Goal: Find contact information: Find contact information

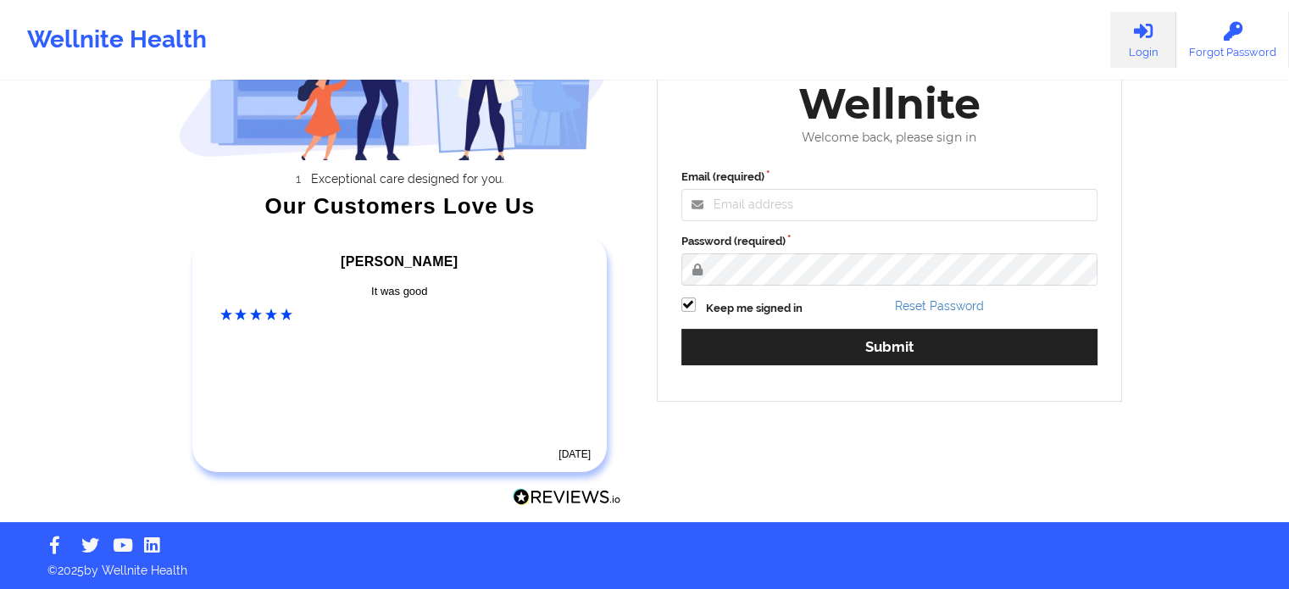
scroll to position [189, 0]
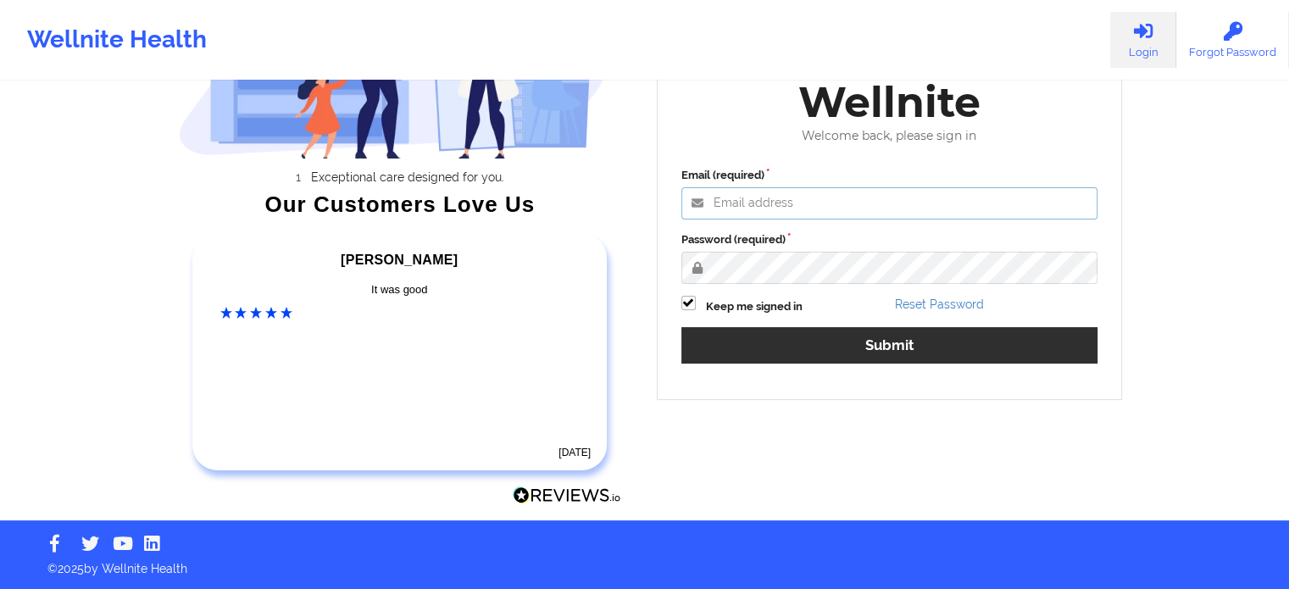
type input "[PERSON_NAME][EMAIL_ADDRESS][PERSON_NAME][DOMAIN_NAME]"
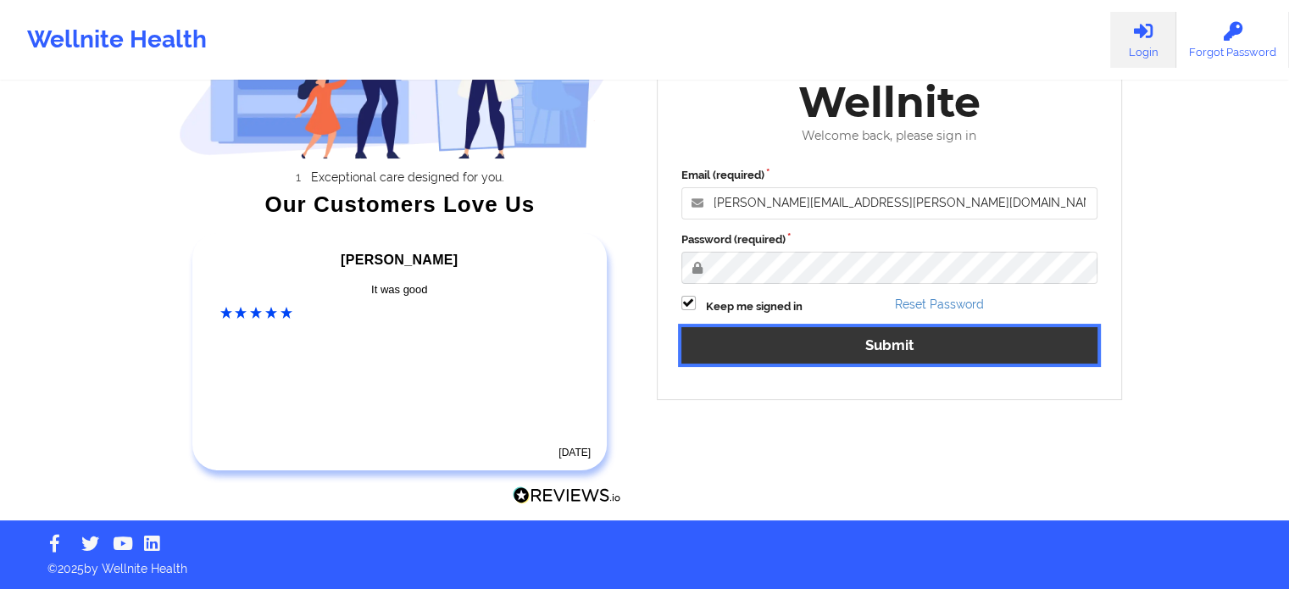
click at [813, 352] on button "Submit" at bounding box center [889, 345] width 417 height 36
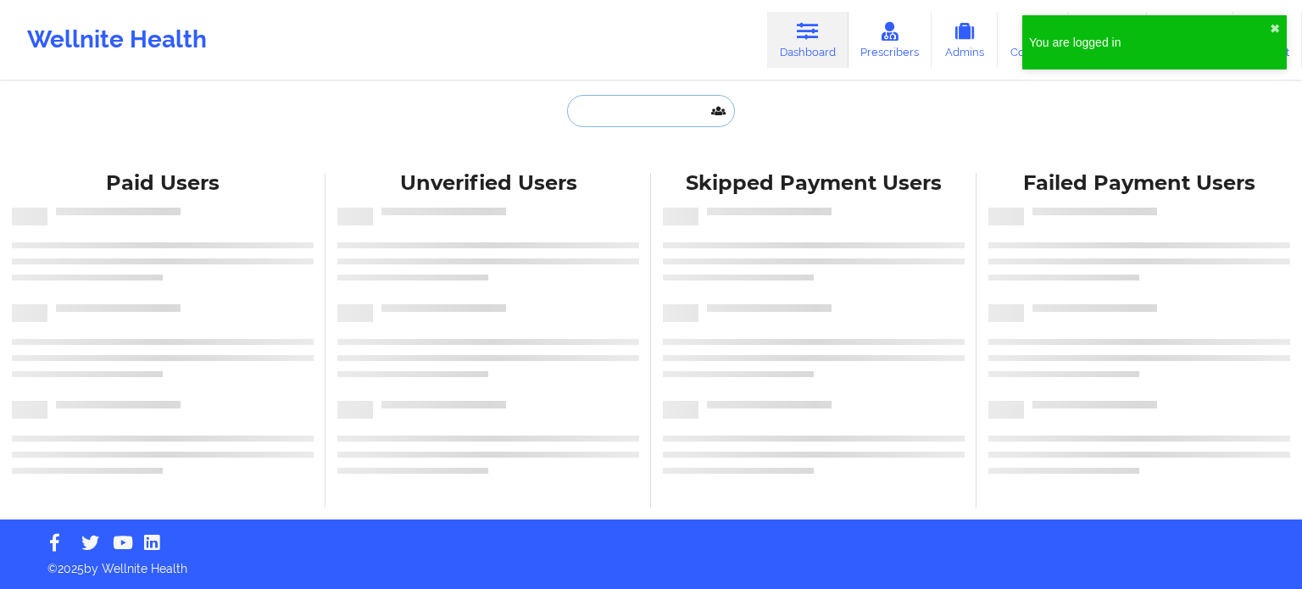
click at [614, 125] on input "text" at bounding box center [651, 111] width 168 height 32
paste input "[PERSON_NAME][EMAIL_ADDRESS][DOMAIN_NAME]"
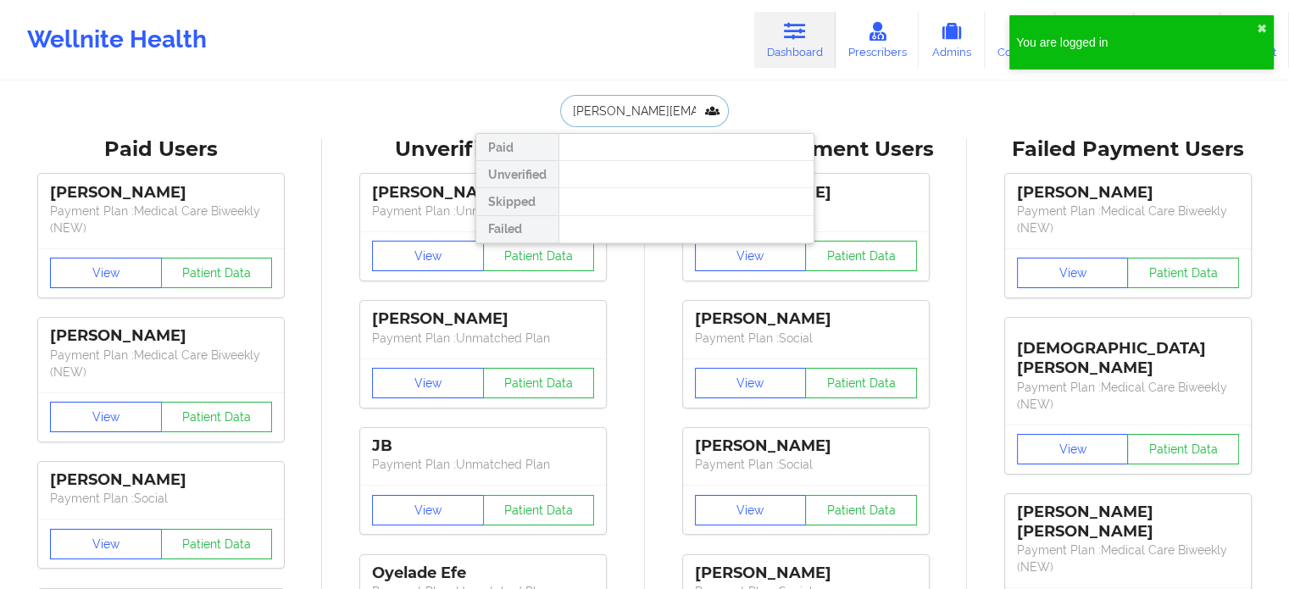
drag, startPoint x: 659, startPoint y: 110, endPoint x: 441, endPoint y: 109, distance: 217.8
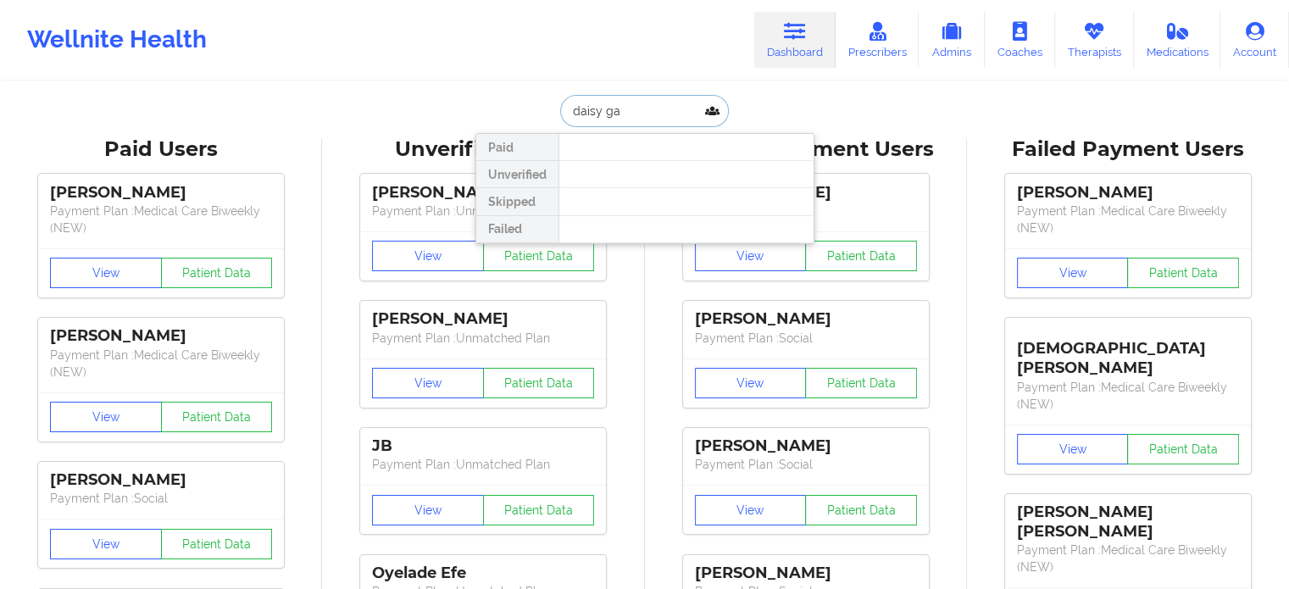
type input "[PERSON_NAME]"
click at [641, 176] on div "[PERSON_NAME] - undefined" at bounding box center [686, 178] width 227 height 16
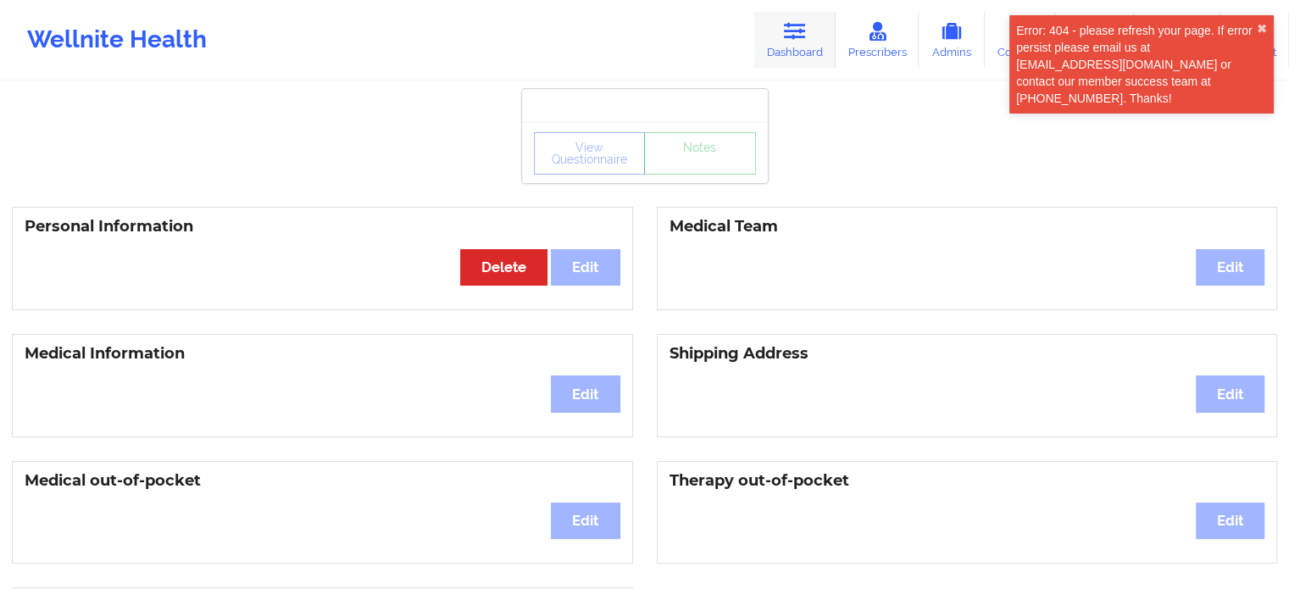
click at [798, 30] on icon at bounding box center [795, 31] width 22 height 19
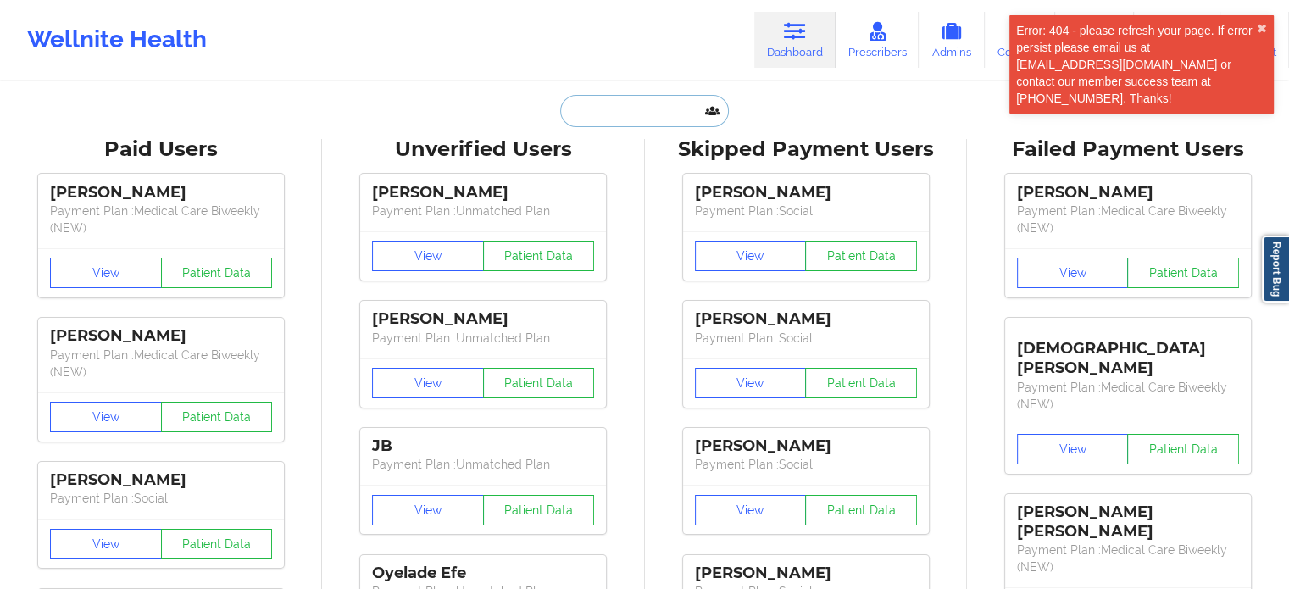
click at [642, 110] on input "text" at bounding box center [644, 111] width 168 height 32
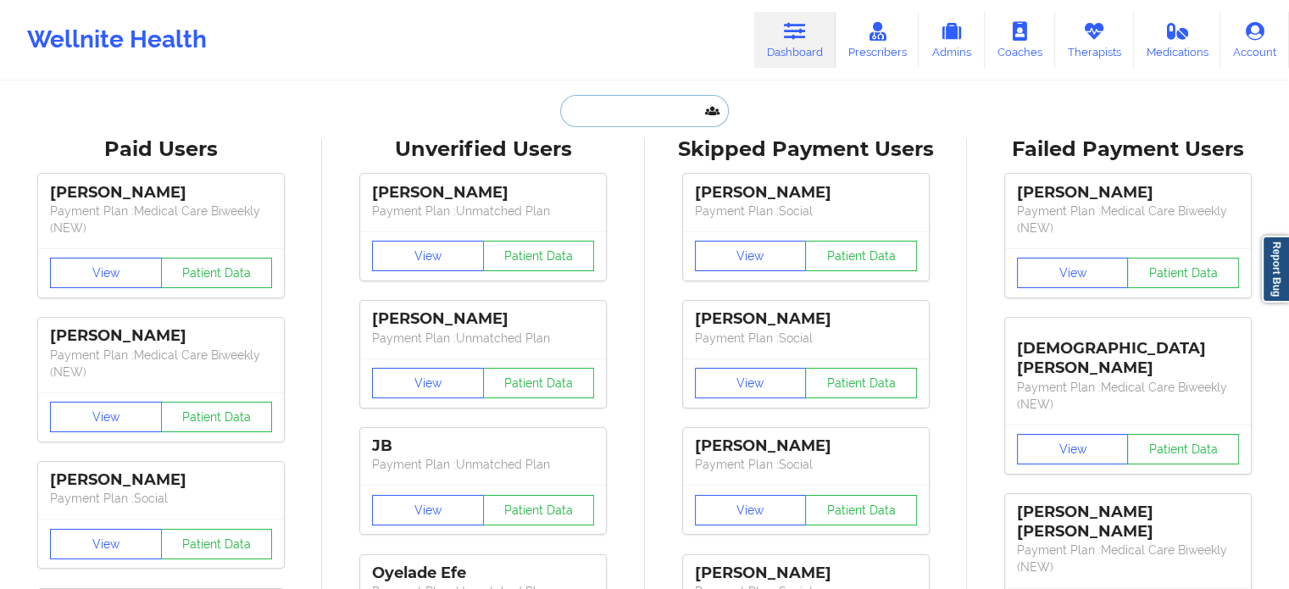
paste input "[EMAIL_ADDRESS][DOMAIN_NAME]"
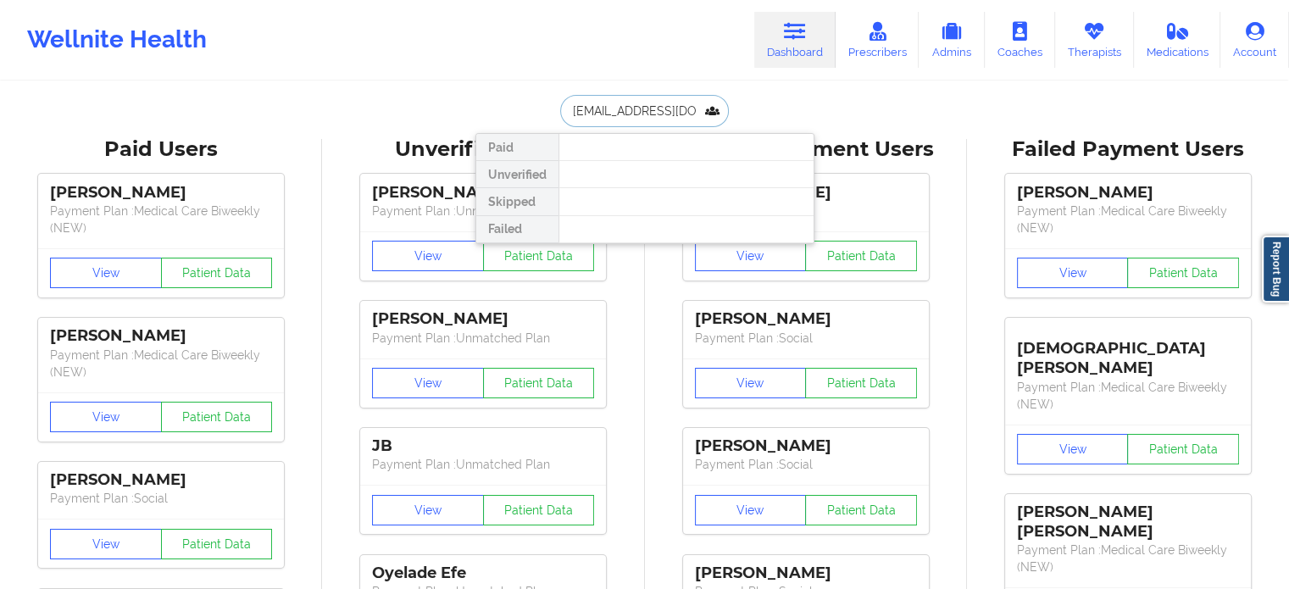
drag, startPoint x: 651, startPoint y: 118, endPoint x: 296, endPoint y: 92, distance: 356.1
drag, startPoint x: 559, startPoint y: 110, endPoint x: 317, endPoint y: 84, distance: 243.8
type input "[PERSON_NAME] co"
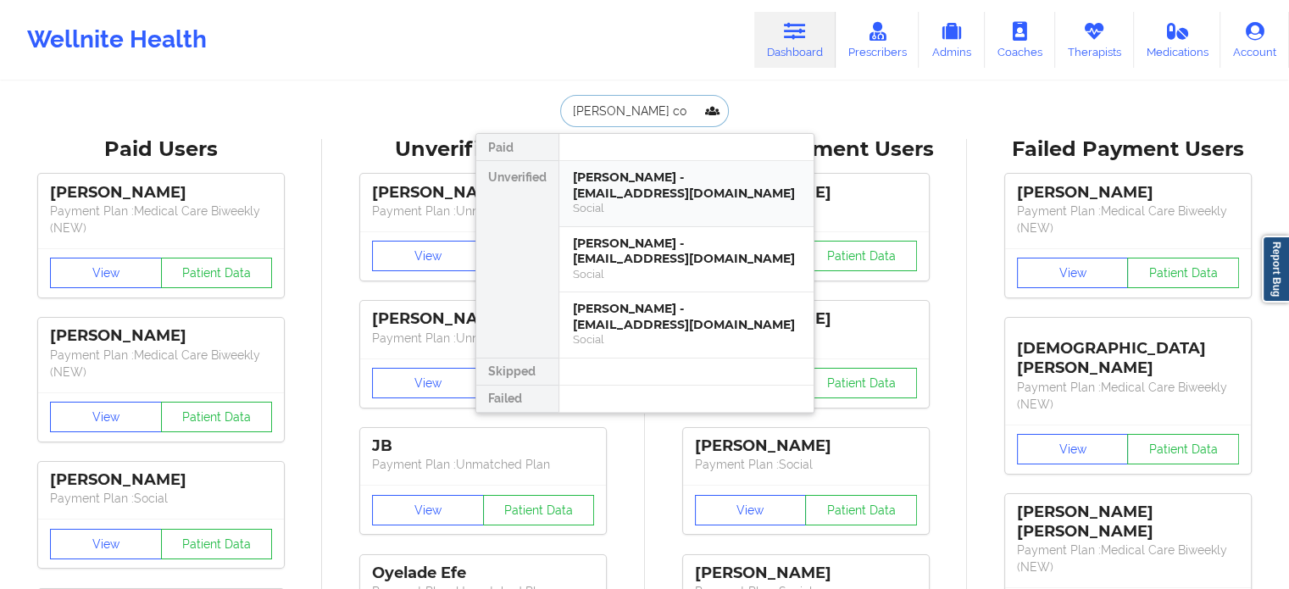
click at [679, 197] on div "[PERSON_NAME] - [EMAIL_ADDRESS][DOMAIN_NAME]" at bounding box center [686, 185] width 227 height 31
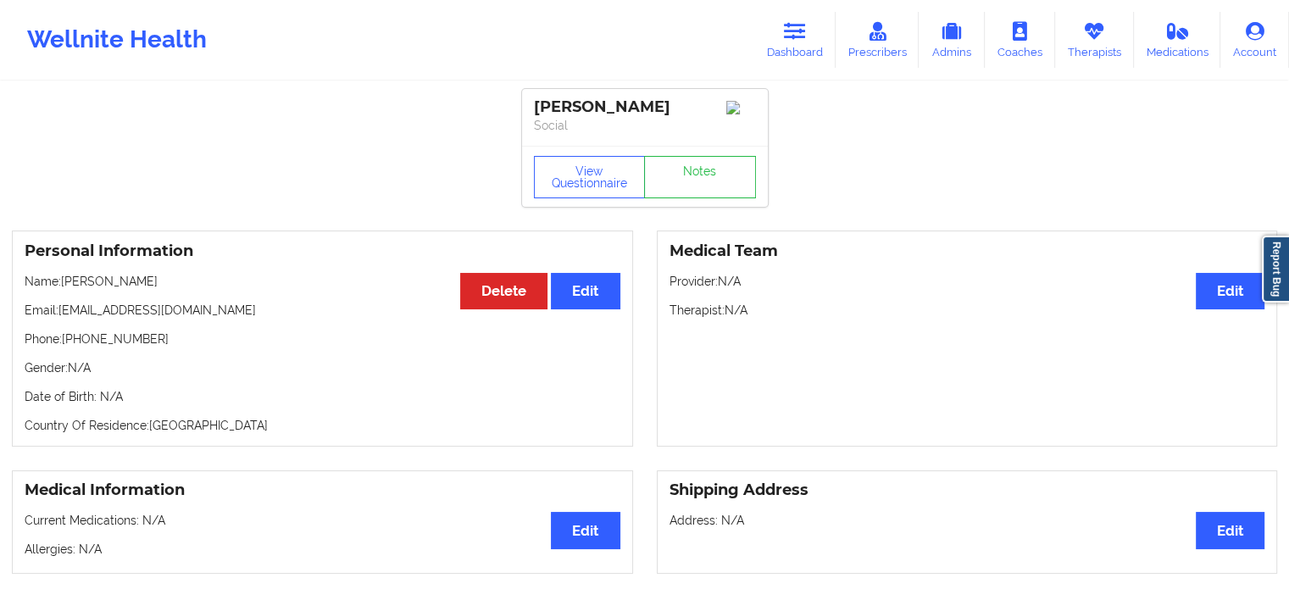
drag, startPoint x: 796, startPoint y: 47, endPoint x: 776, endPoint y: 70, distance: 31.3
click at [796, 47] on link "Dashboard" at bounding box center [794, 40] width 81 height 56
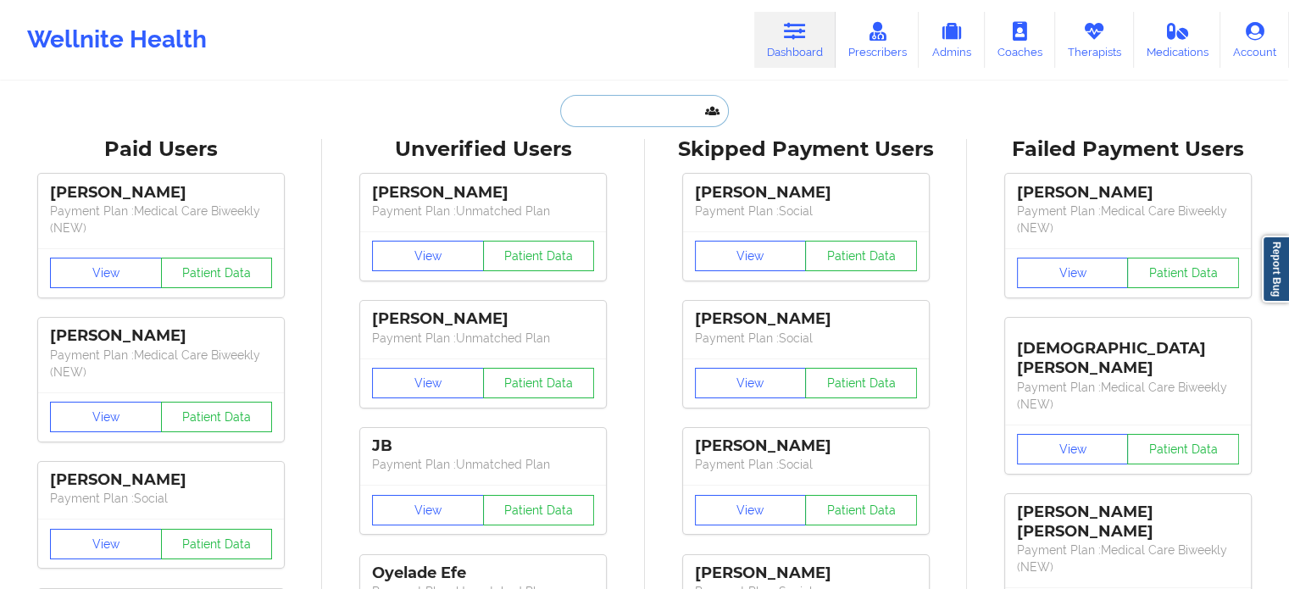
click at [629, 115] on input "text" at bounding box center [644, 111] width 168 height 32
paste input "[EMAIL_ADDRESS][DOMAIN_NAME]"
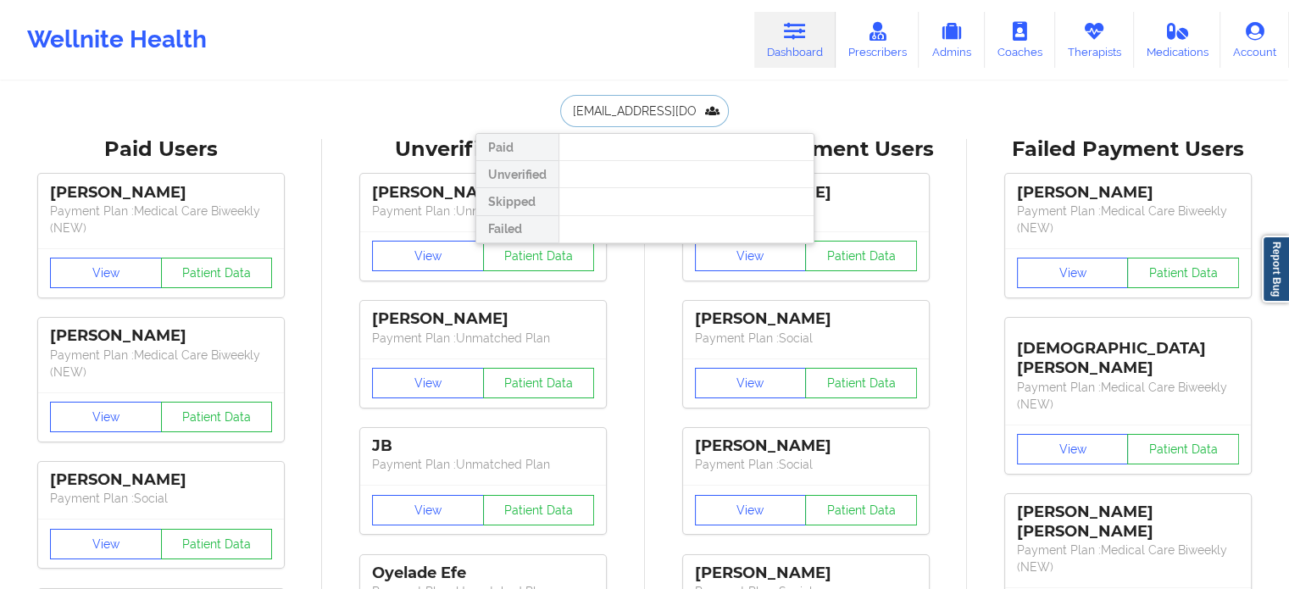
click at [636, 114] on input "[EMAIL_ADDRESS][DOMAIN_NAME]" at bounding box center [644, 111] width 168 height 32
click at [637, 114] on input "[EMAIL_ADDRESS][DOMAIN_NAME]" at bounding box center [644, 111] width 168 height 32
paste input "[EMAIL_ADDRESS][DOMAIN_NAME]"
type input "[EMAIL_ADDRESS][DOMAIN_NAME]"
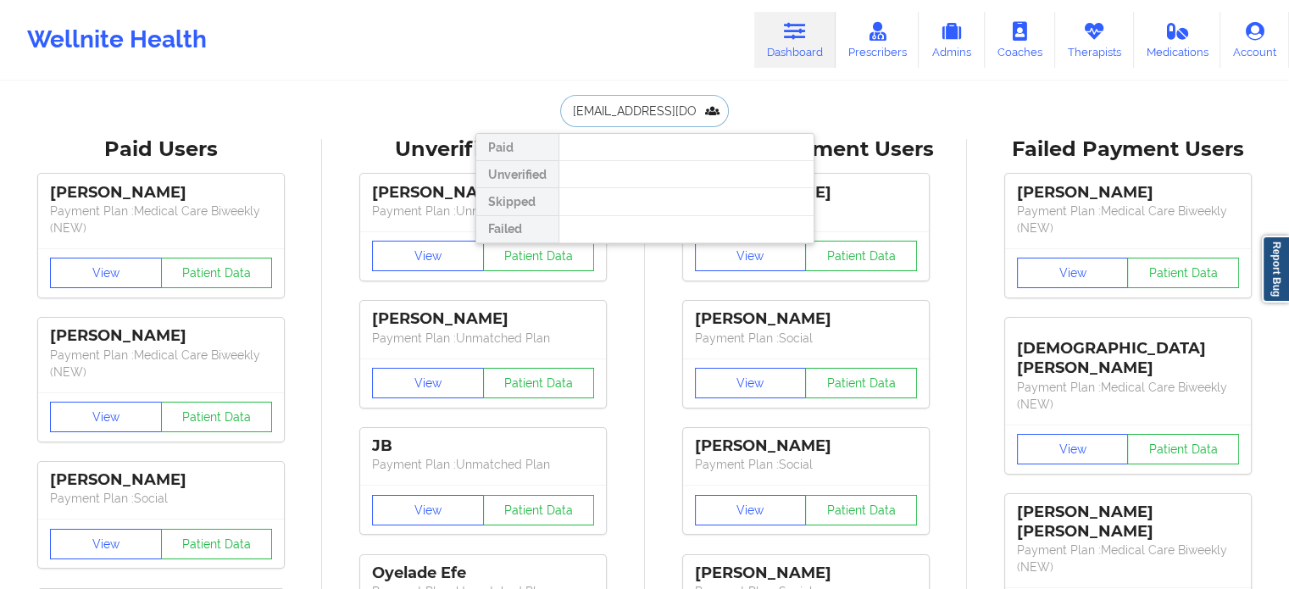
scroll to position [0, 6]
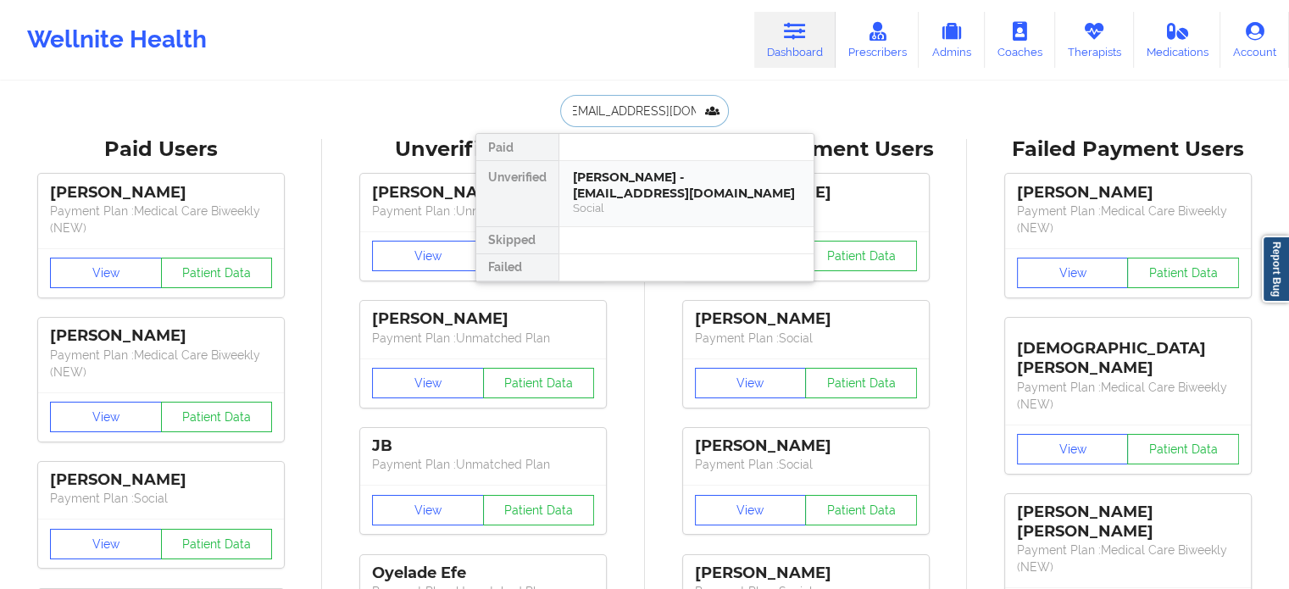
click at [640, 203] on div "Social" at bounding box center [686, 208] width 227 height 14
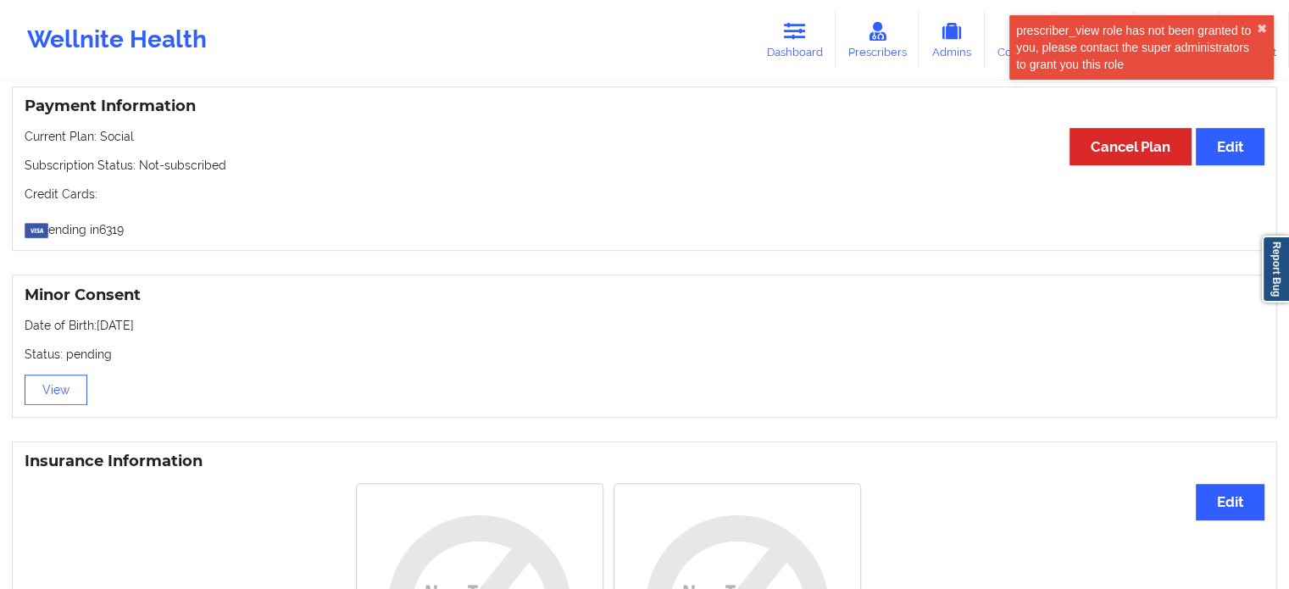
scroll to position [1017, 0]
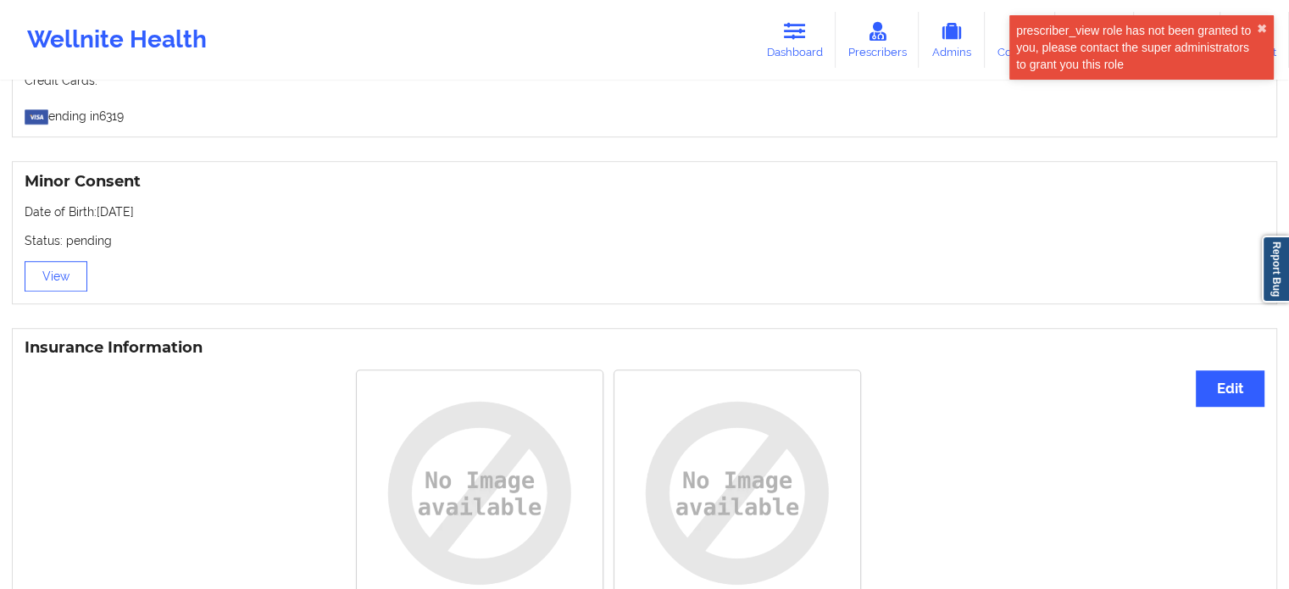
click at [814, 27] on link "Dashboard" at bounding box center [794, 40] width 81 height 56
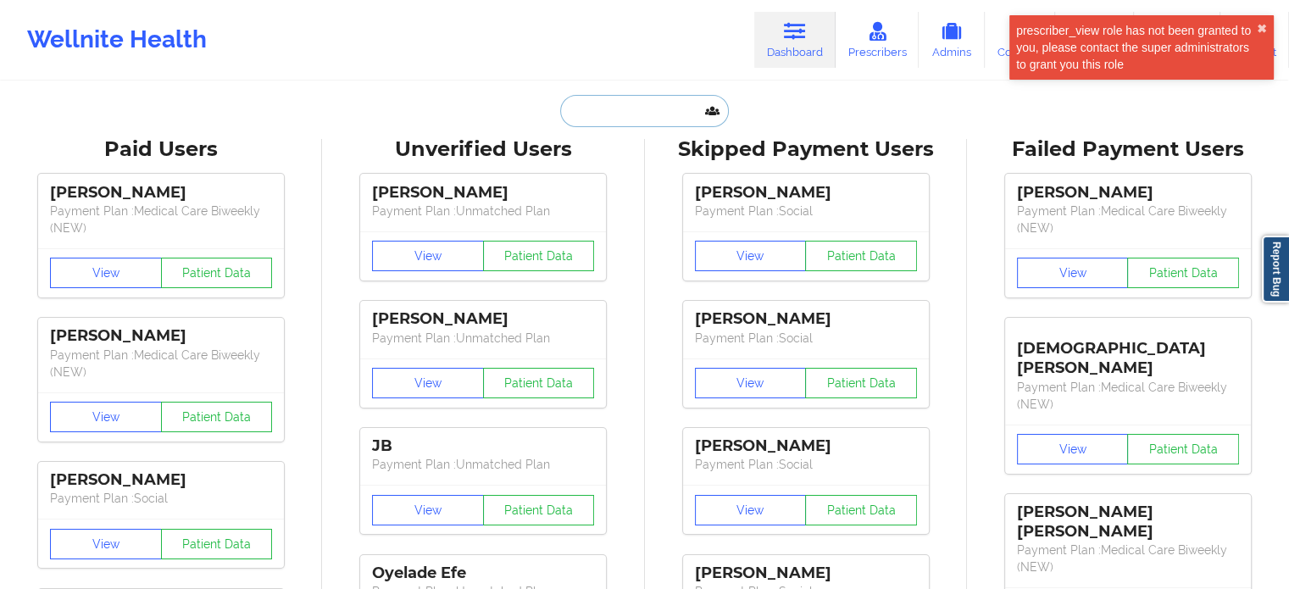
click at [605, 100] on input "text" at bounding box center [644, 111] width 168 height 32
paste input "[EMAIL_ADDRESS][DOMAIN_NAME]"
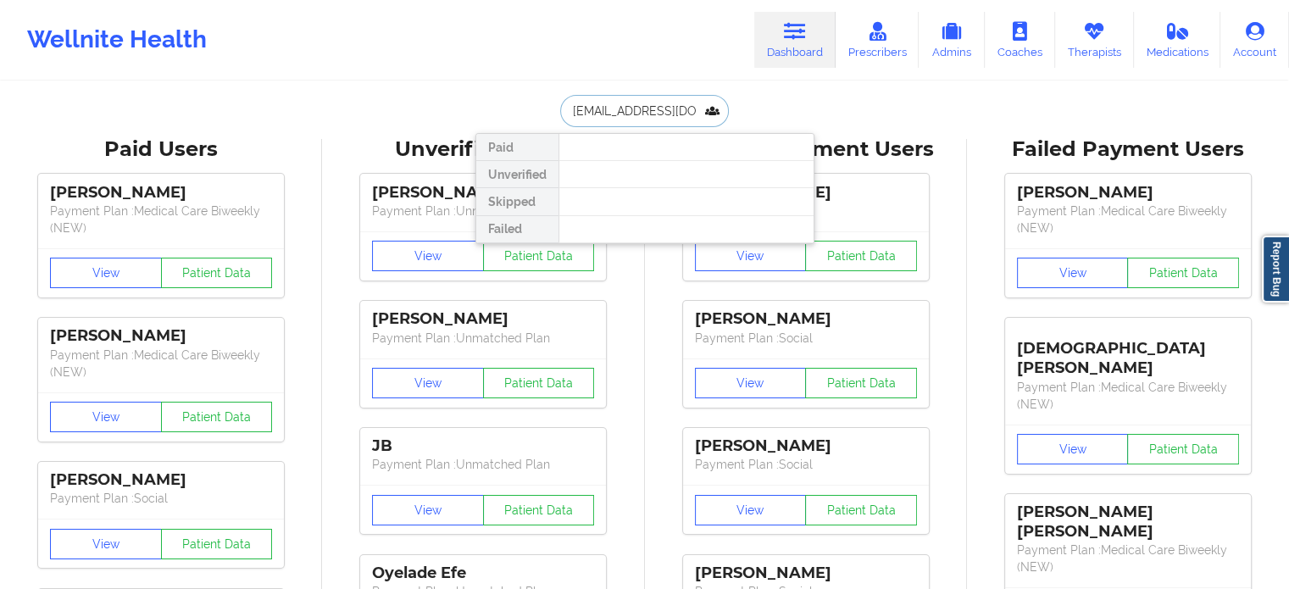
drag, startPoint x: 698, startPoint y: 109, endPoint x: 342, endPoint y: 107, distance: 356.0
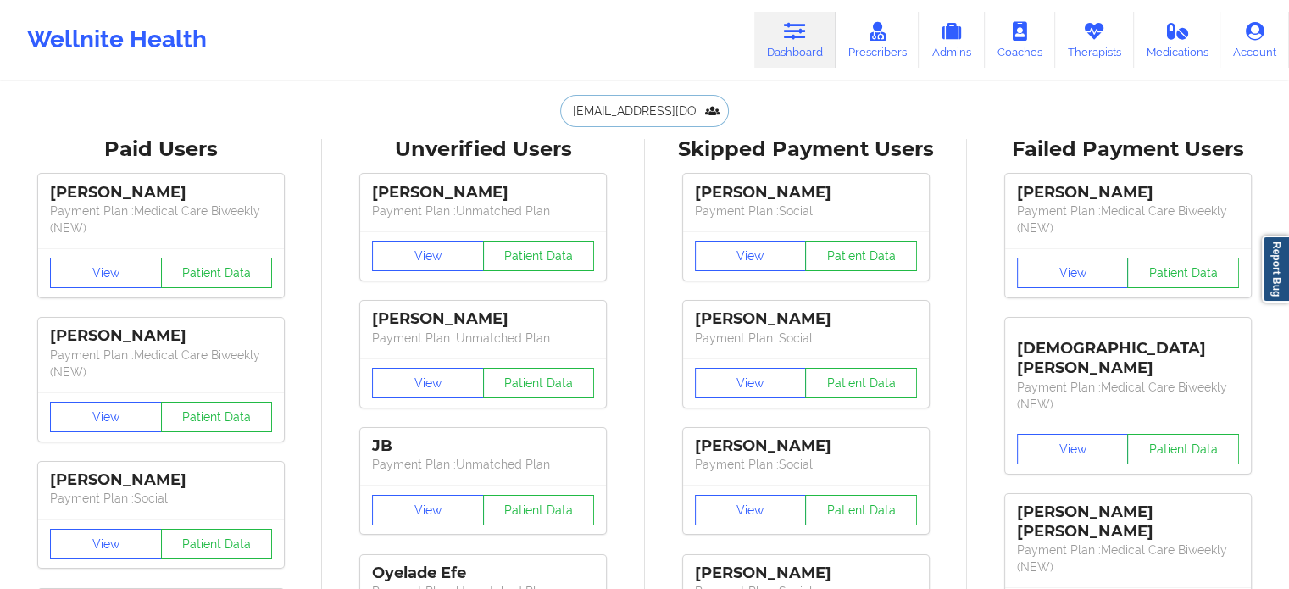
click at [649, 107] on input "[EMAIL_ADDRESS][DOMAIN_NAME]" at bounding box center [644, 111] width 168 height 32
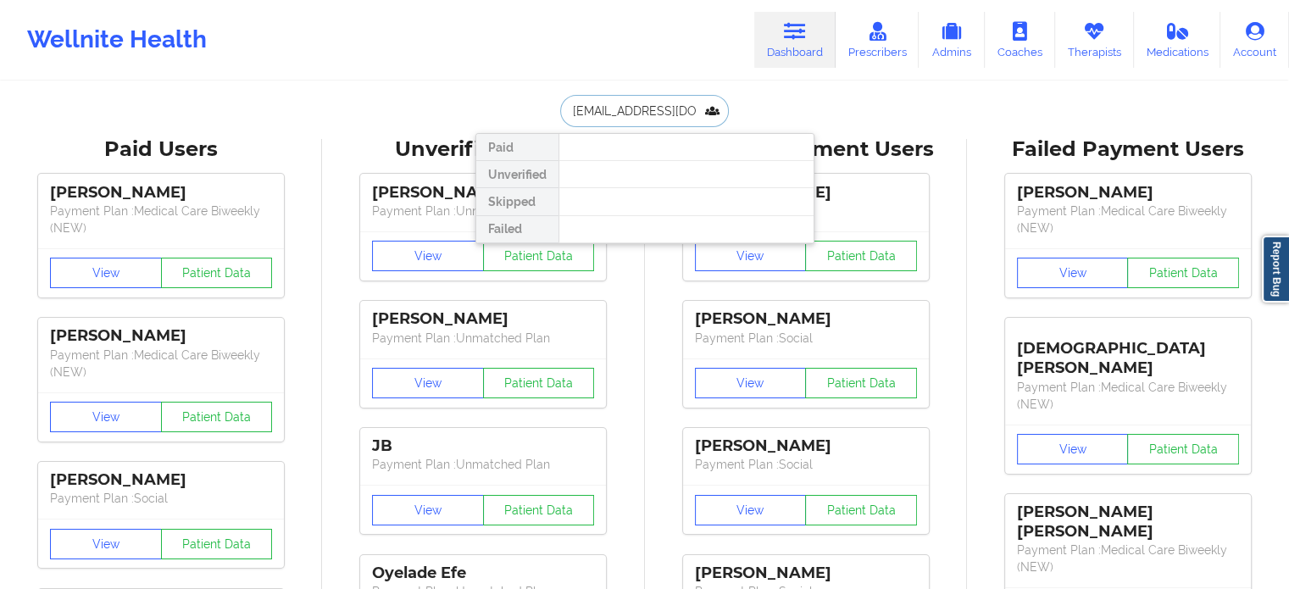
scroll to position [0, 34]
drag, startPoint x: 609, startPoint y: 108, endPoint x: 871, endPoint y: 99, distance: 262.1
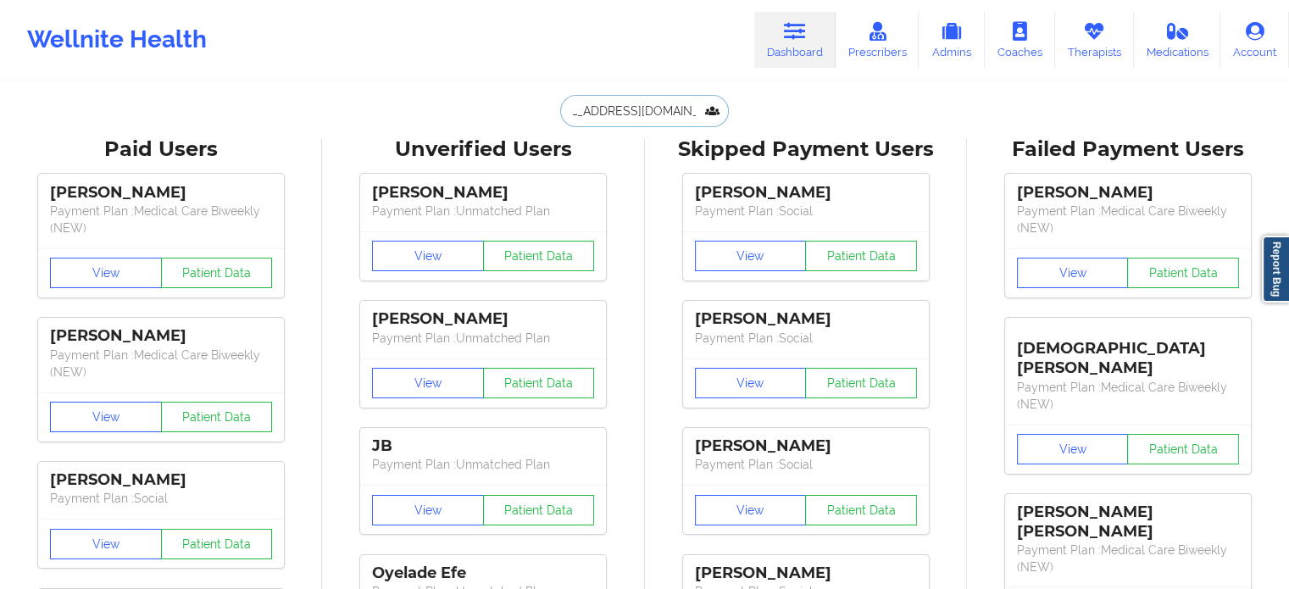
type input "[PERSON_NAME]"
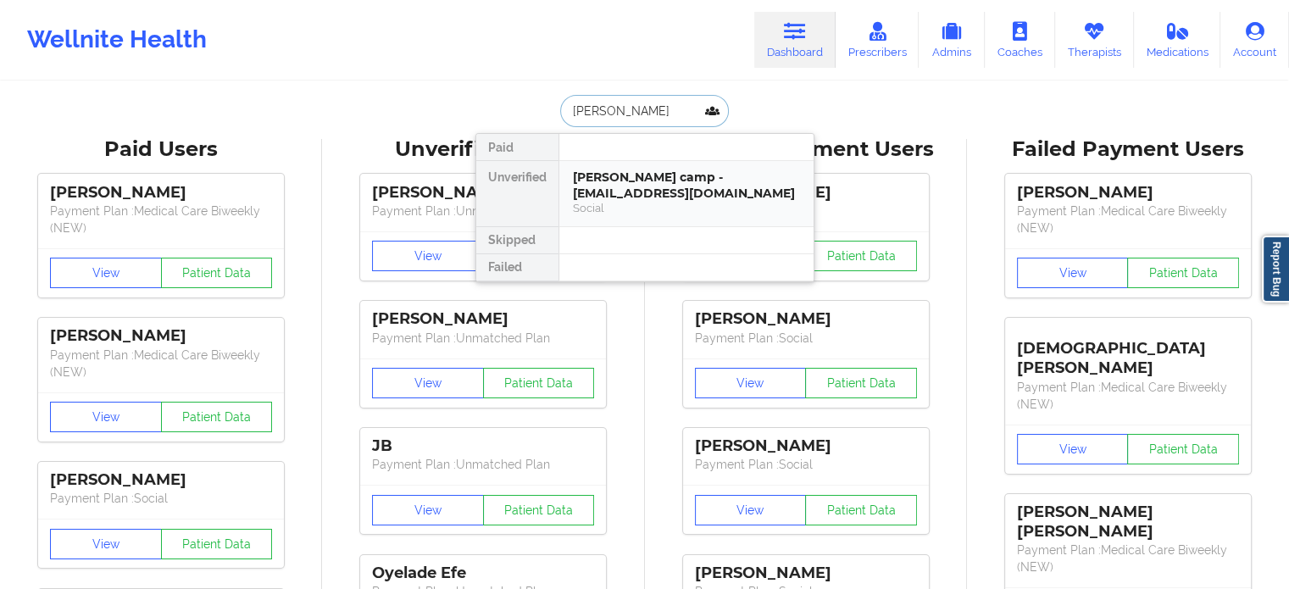
click at [620, 185] on div "[PERSON_NAME] camp - [EMAIL_ADDRESS][DOMAIN_NAME]" at bounding box center [686, 185] width 227 height 31
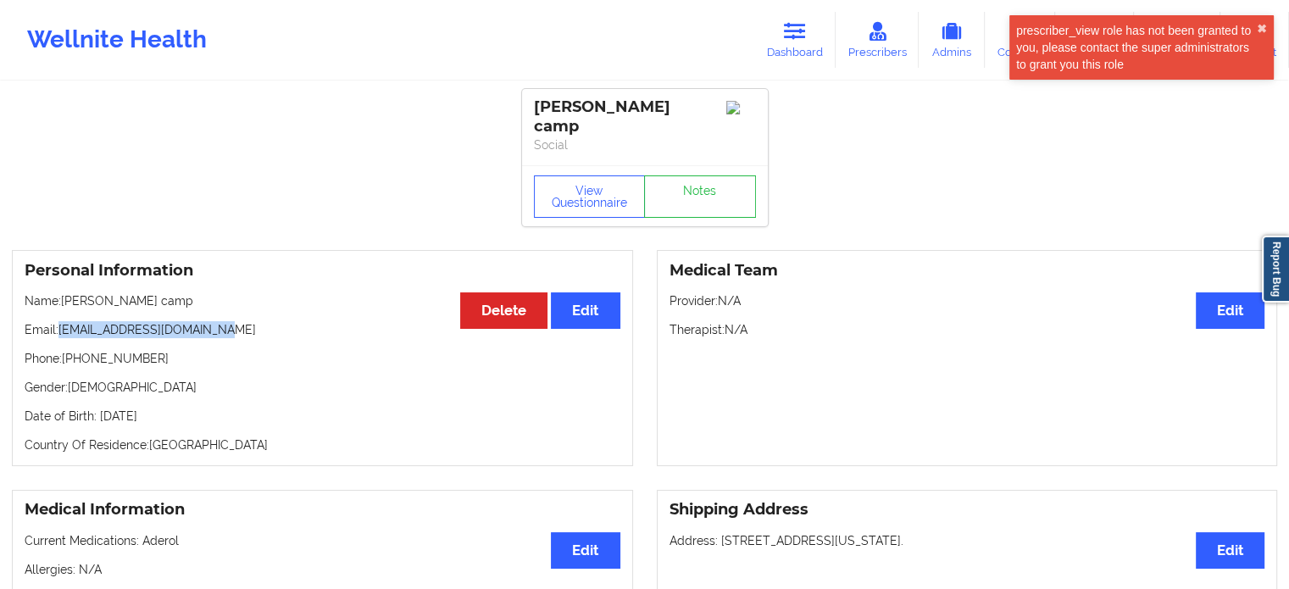
drag, startPoint x: 165, startPoint y: 314, endPoint x: 60, endPoint y: 318, distance: 105.2
click at [60, 321] on p "Email: [EMAIL_ADDRESS][DOMAIN_NAME]" at bounding box center [323, 329] width 596 height 17
copy p "[EMAIL_ADDRESS][DOMAIN_NAME]"
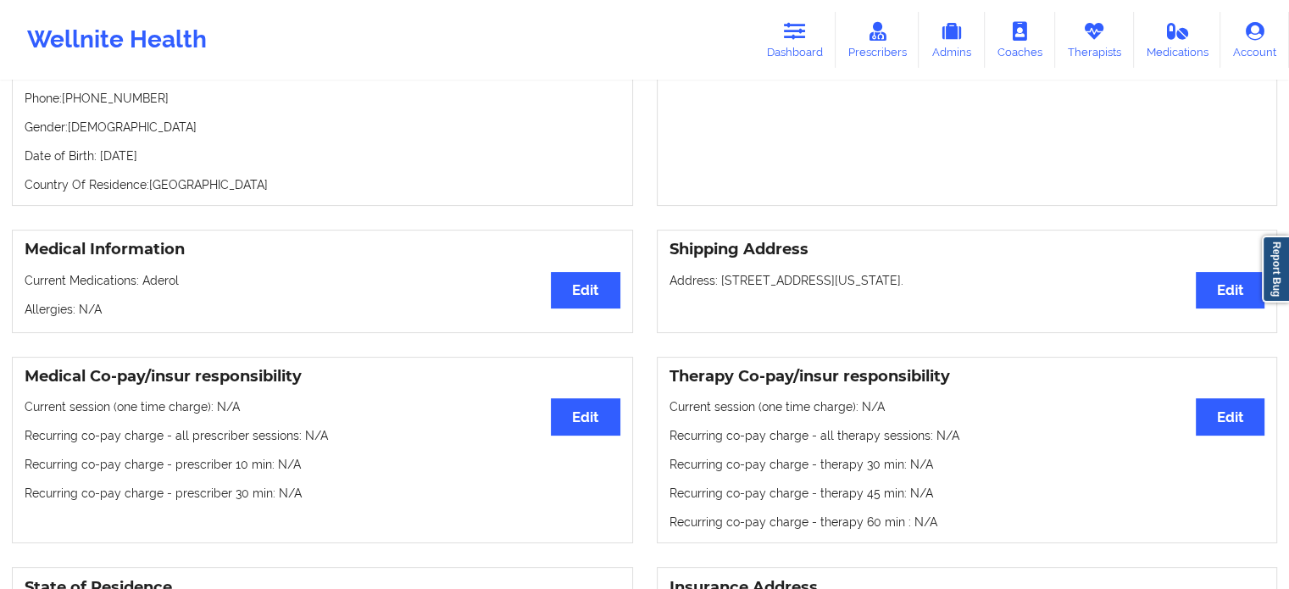
scroll to position [85, 0]
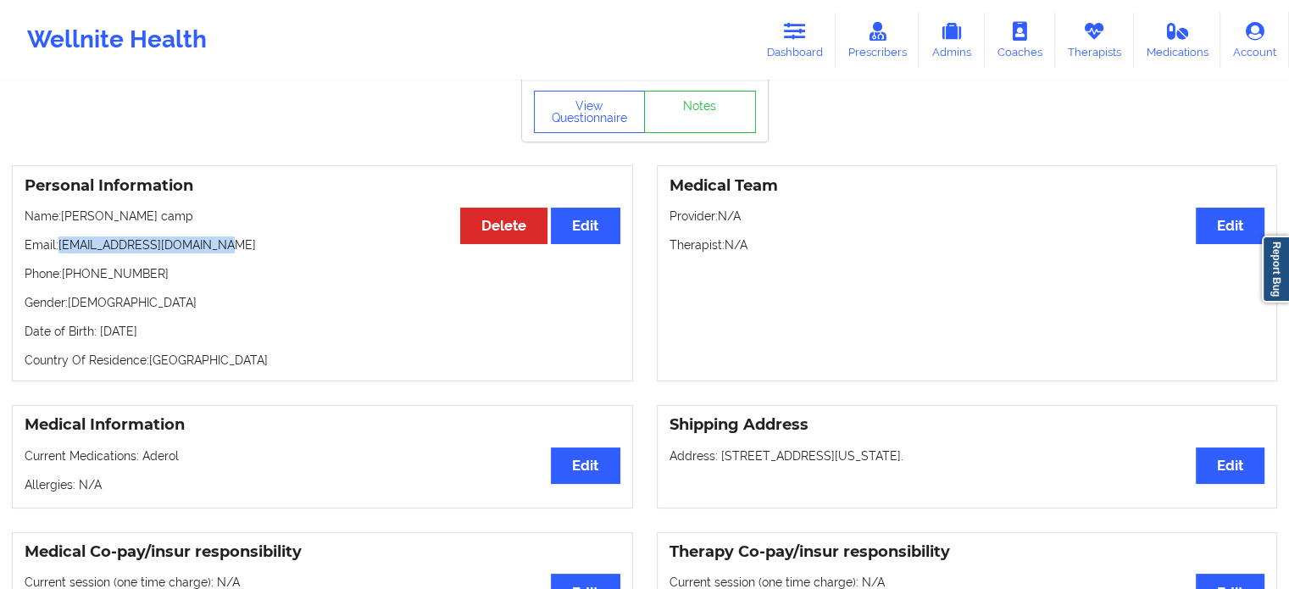
copy p "[EMAIL_ADDRESS][DOMAIN_NAME]"
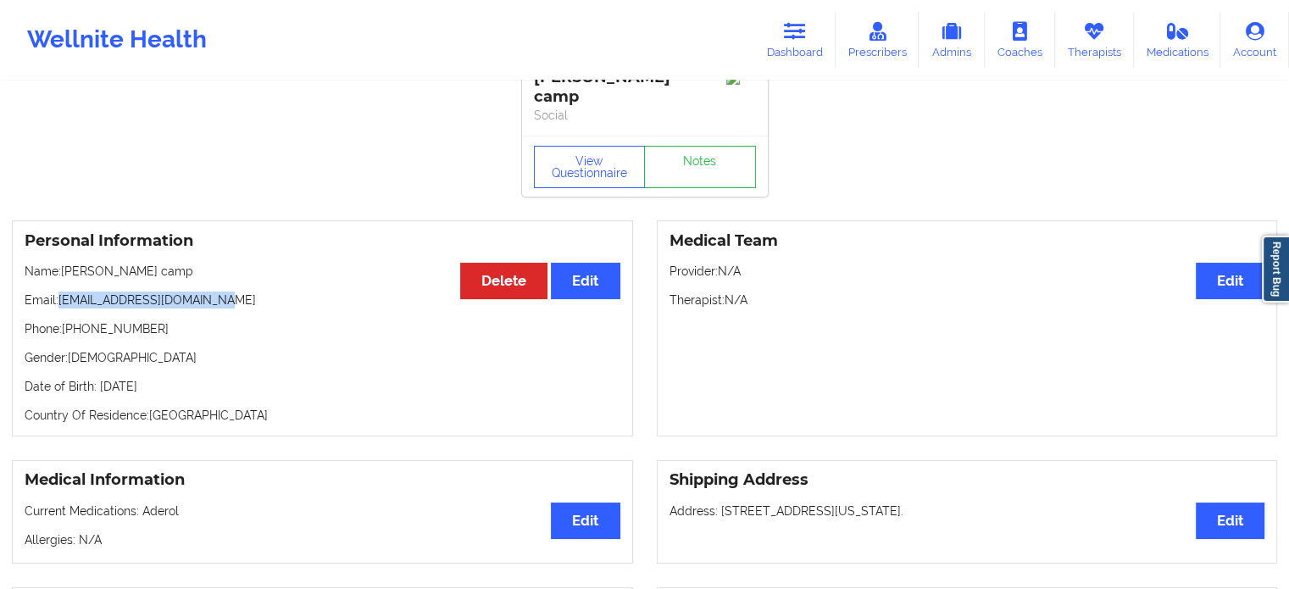
scroll to position [0, 0]
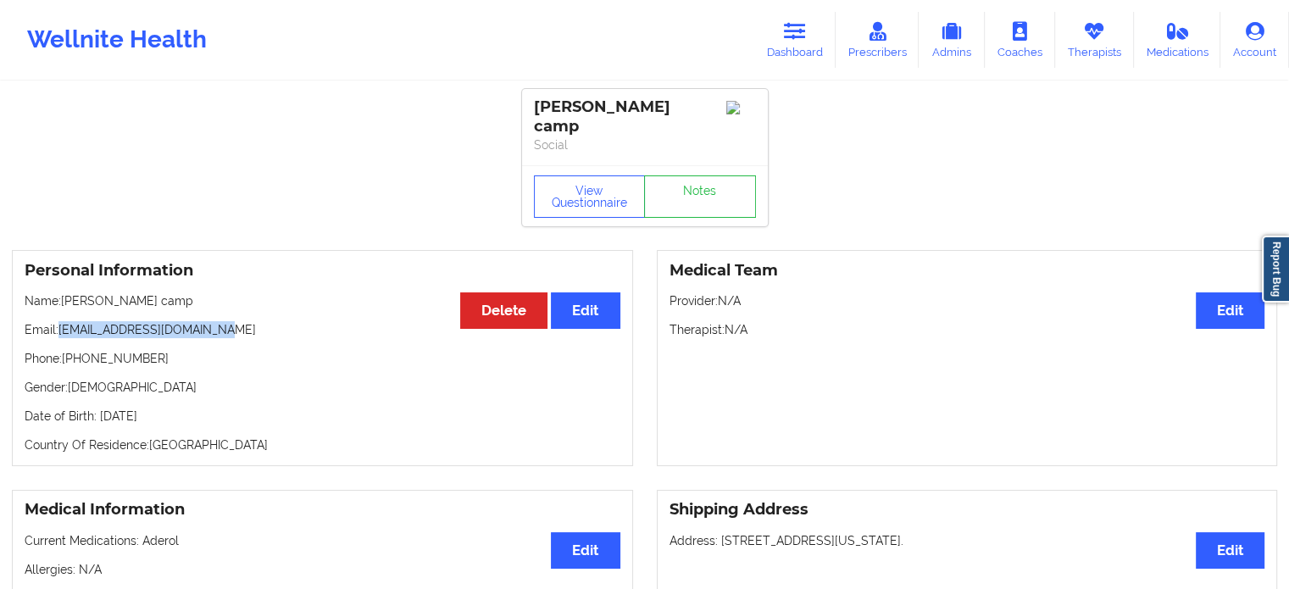
click at [798, 26] on icon at bounding box center [795, 31] width 22 height 19
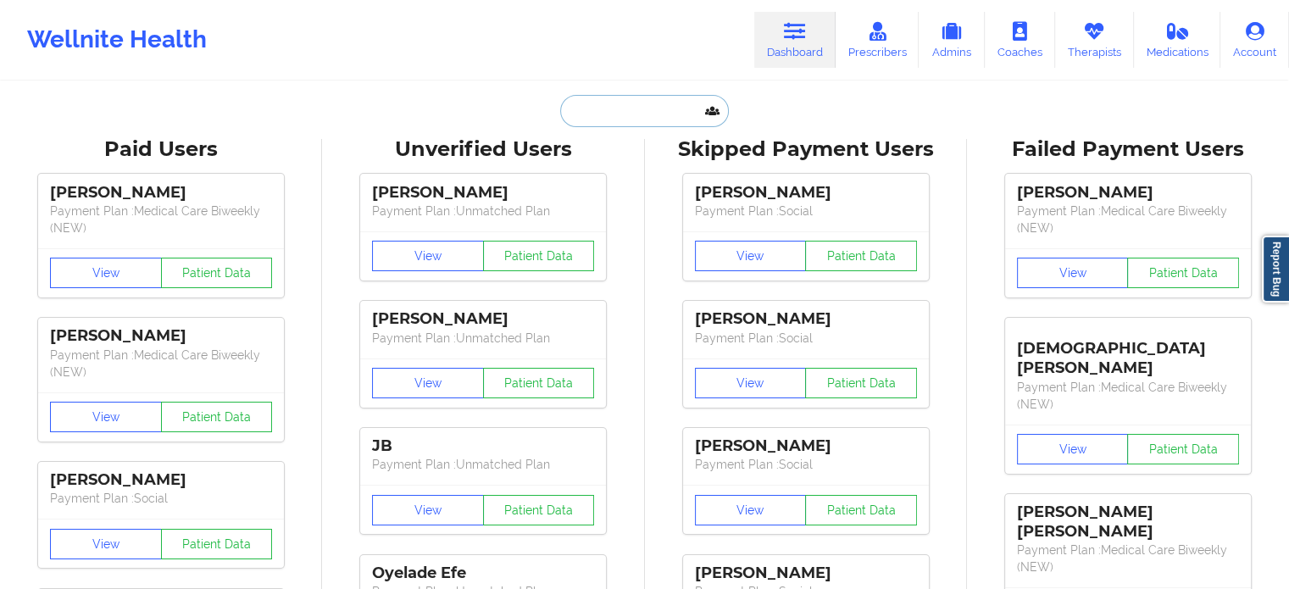
click at [632, 95] on input "text" at bounding box center [644, 111] width 168 height 32
paste input "[EMAIL_ADDRESS][DOMAIN_NAME]"
type input "[EMAIL_ADDRESS][DOMAIN_NAME]"
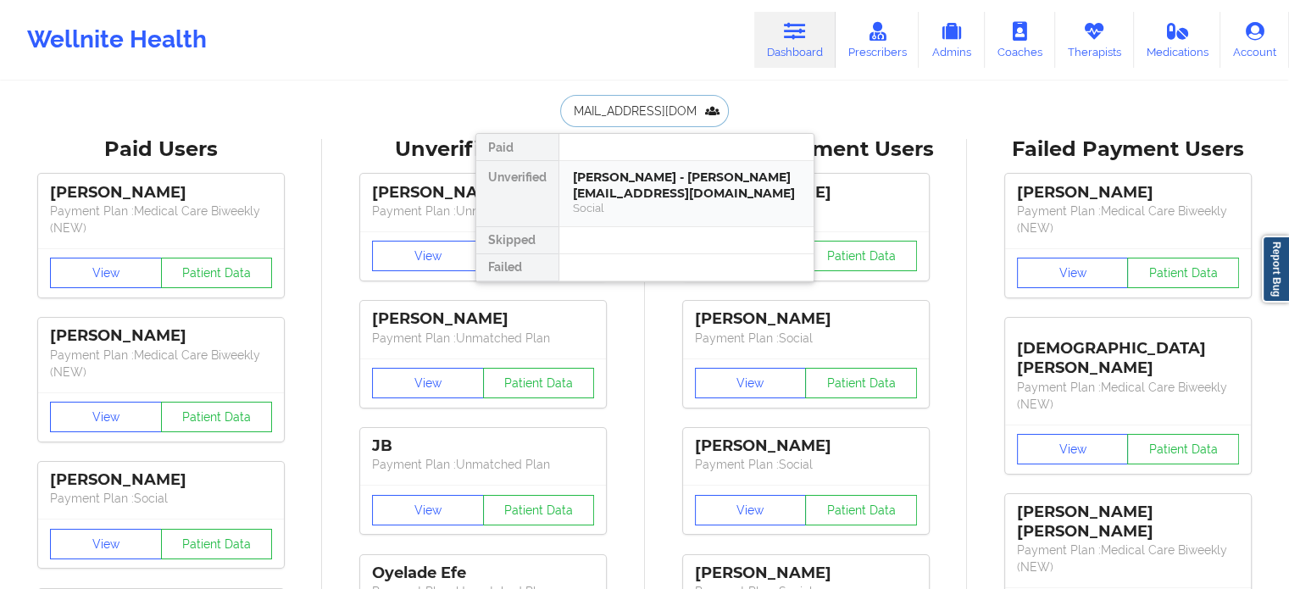
click at [670, 183] on div "[PERSON_NAME] - [PERSON_NAME][EMAIL_ADDRESS][DOMAIN_NAME]" at bounding box center [686, 185] width 227 height 31
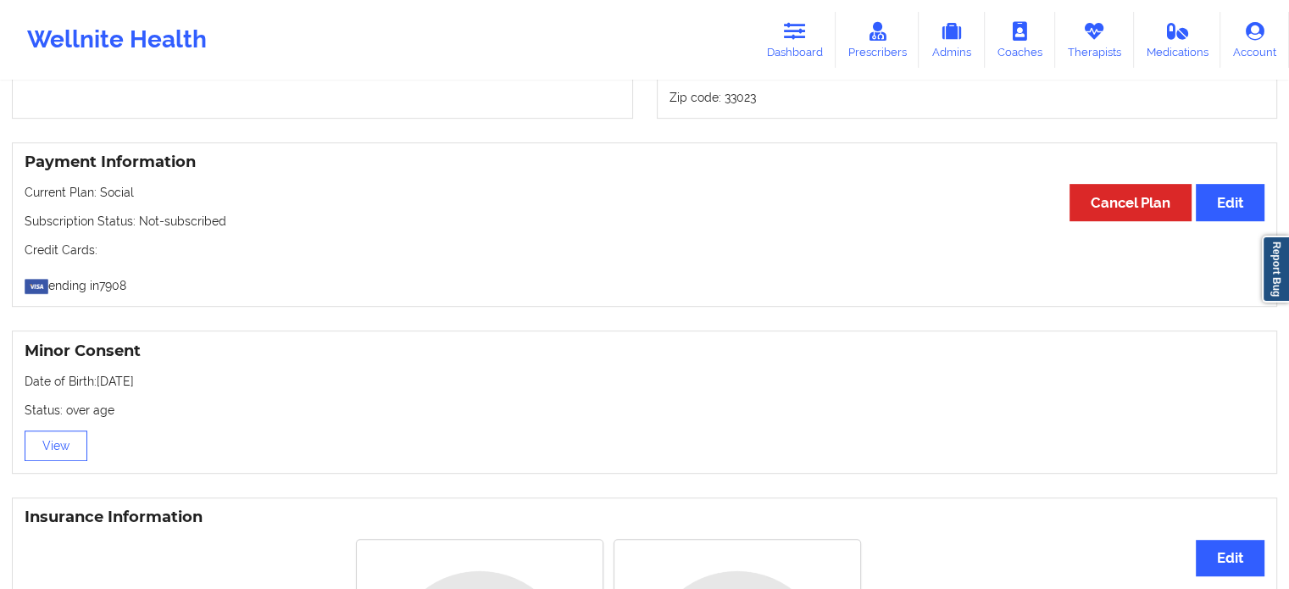
scroll to position [932, 0]
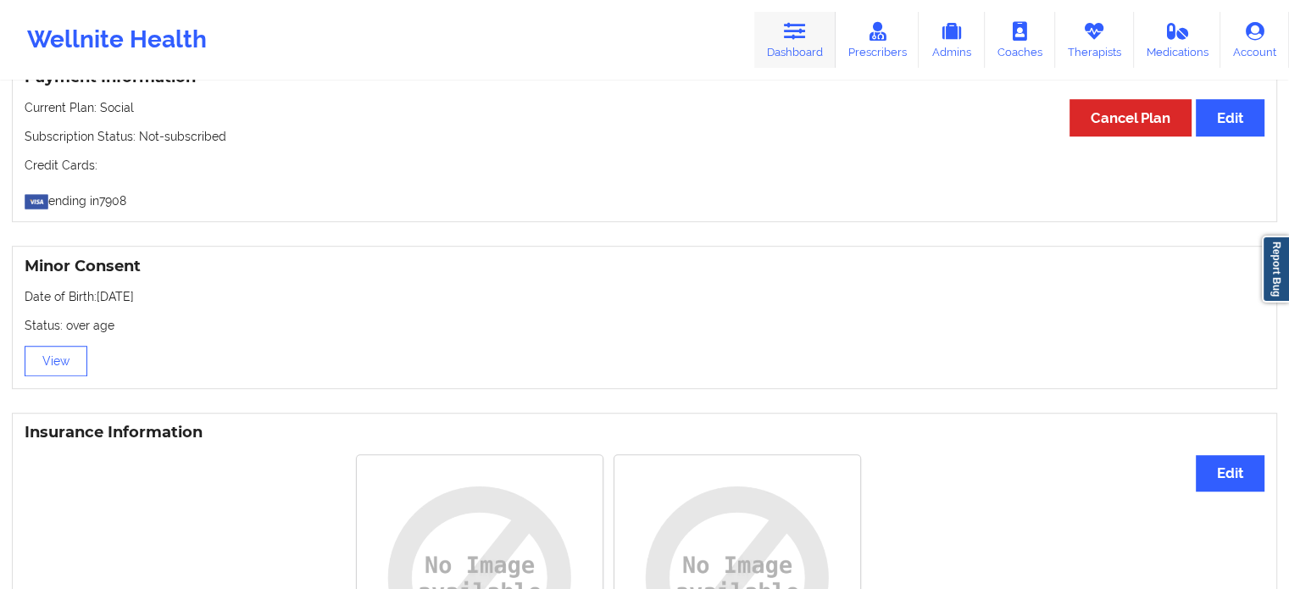
click at [755, 57] on div "Wellnite Health Dashboard Prescribers Admins Coaches Therapists Medications Acc…" at bounding box center [644, 40] width 1289 height 68
click at [785, 47] on link "Dashboard" at bounding box center [794, 40] width 81 height 56
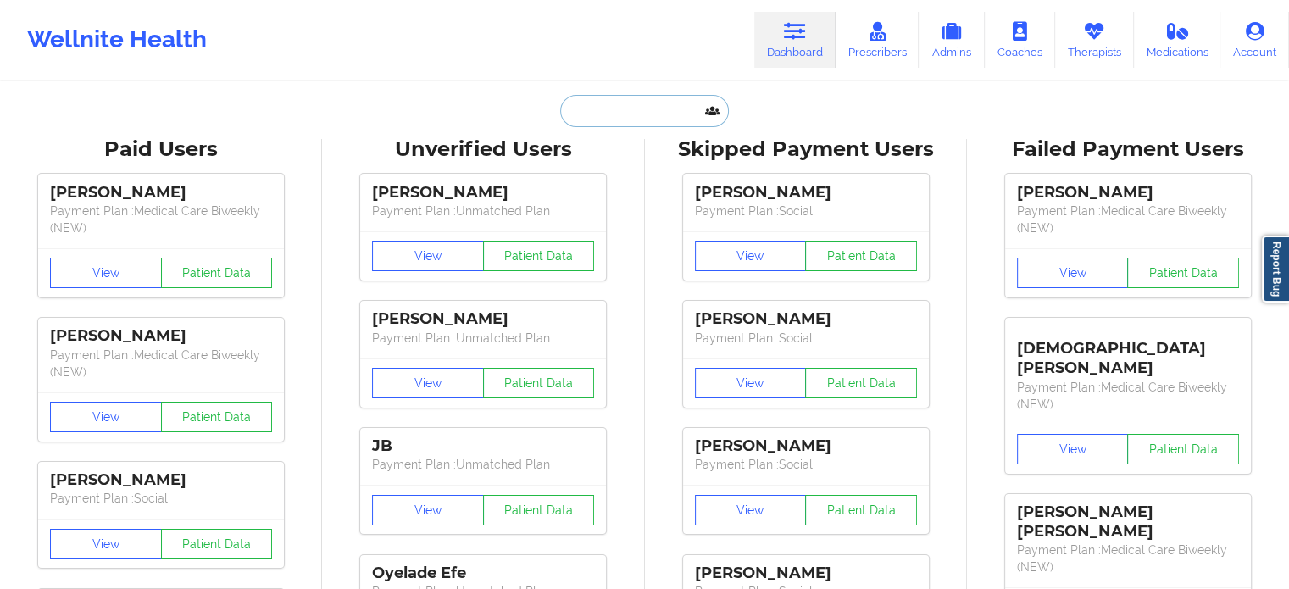
click at [612, 95] on input "text" at bounding box center [644, 111] width 168 height 32
paste input "[PERSON_NAME][EMAIL_ADDRESS][DOMAIN_NAME]"
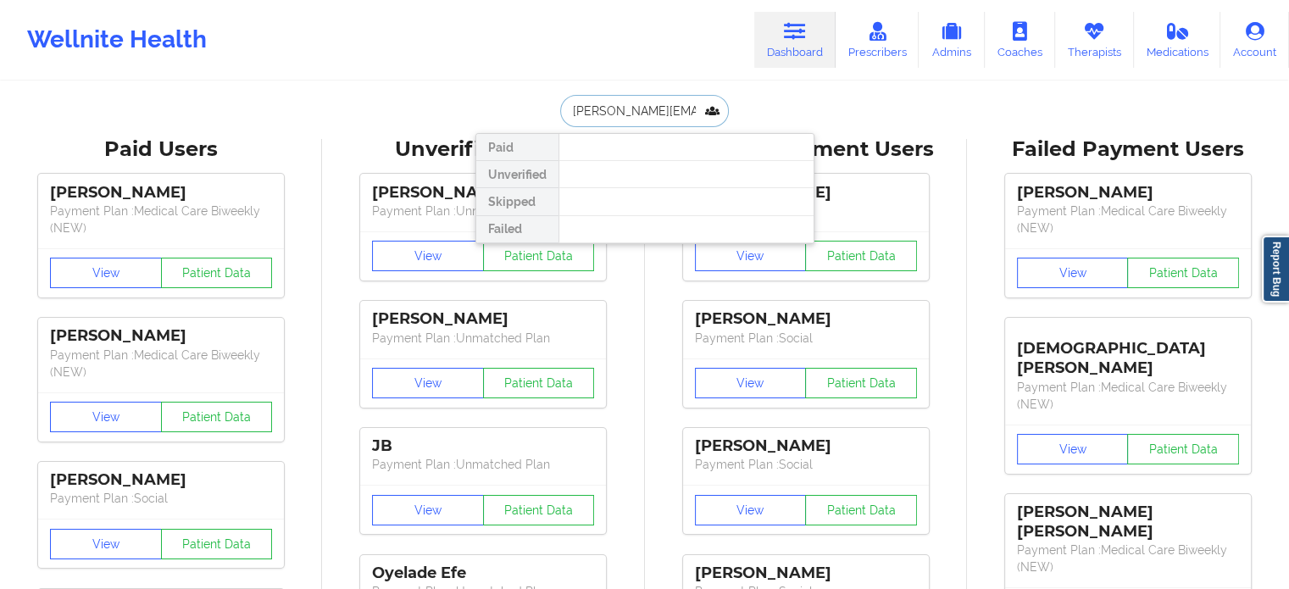
drag, startPoint x: 626, startPoint y: 108, endPoint x: 227, endPoint y: 64, distance: 401.5
type input "[PERSON_NAME]"
click at [603, 174] on div "[PERSON_NAME] - undefined" at bounding box center [686, 178] width 227 height 16
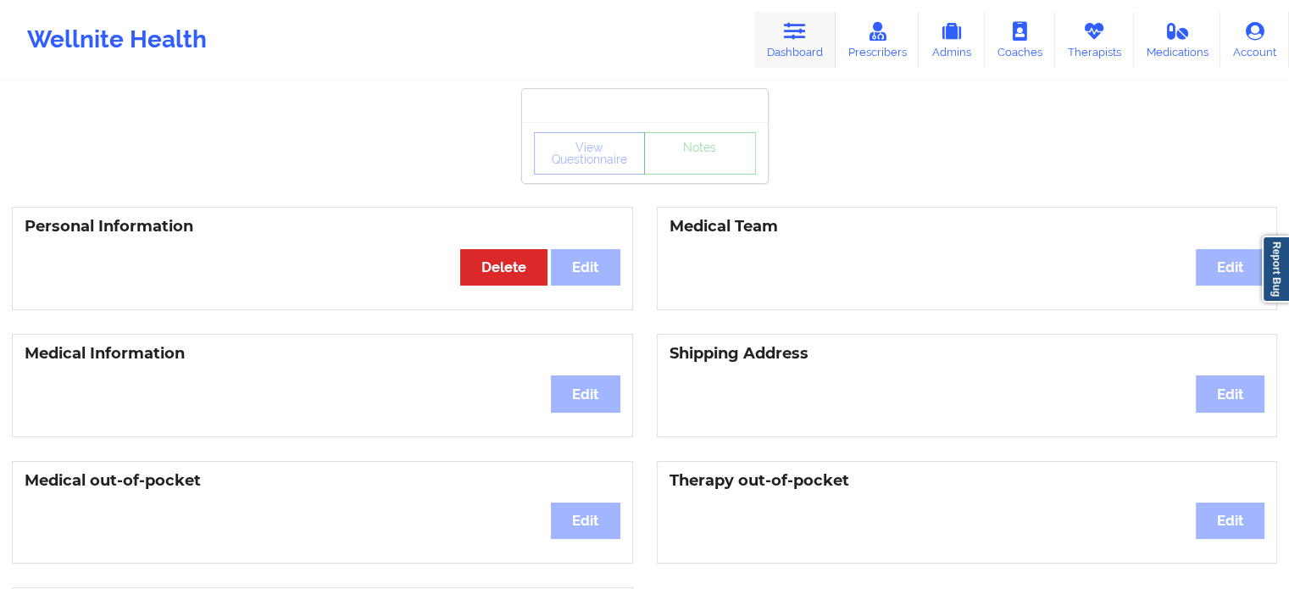
click at [792, 53] on link "Dashboard" at bounding box center [794, 40] width 81 height 56
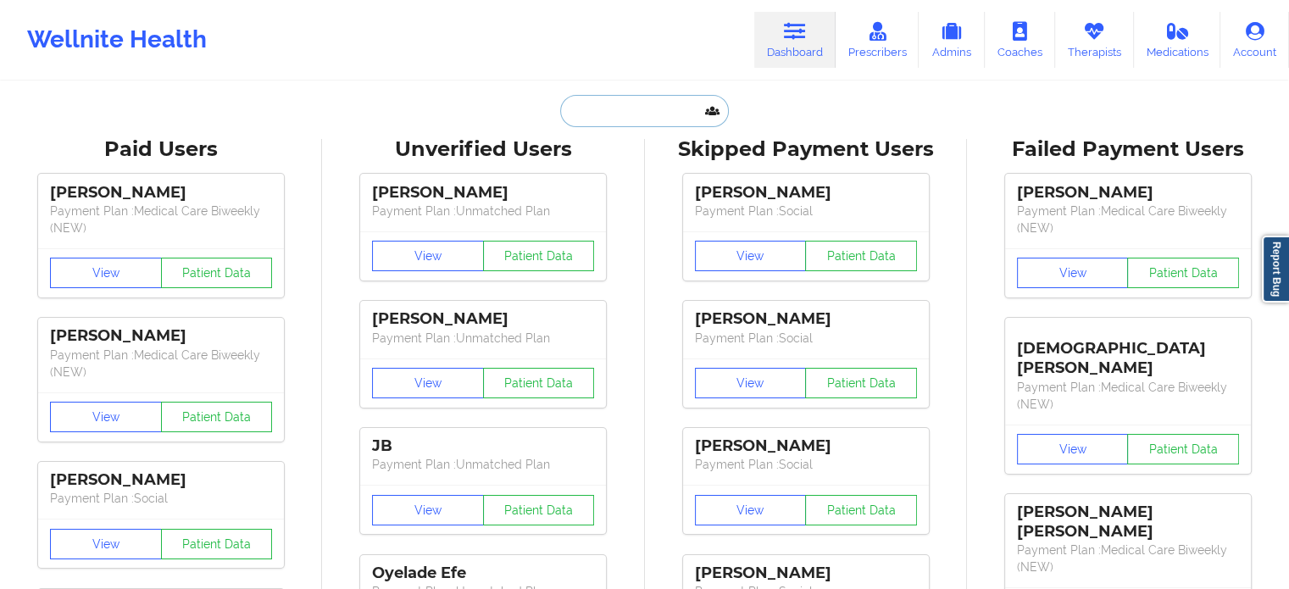
click at [612, 115] on input "text" at bounding box center [644, 111] width 168 height 32
paste input "[EMAIL_ADDRESS][DOMAIN_NAME]"
type input "[EMAIL_ADDRESS][DOMAIN_NAME]"
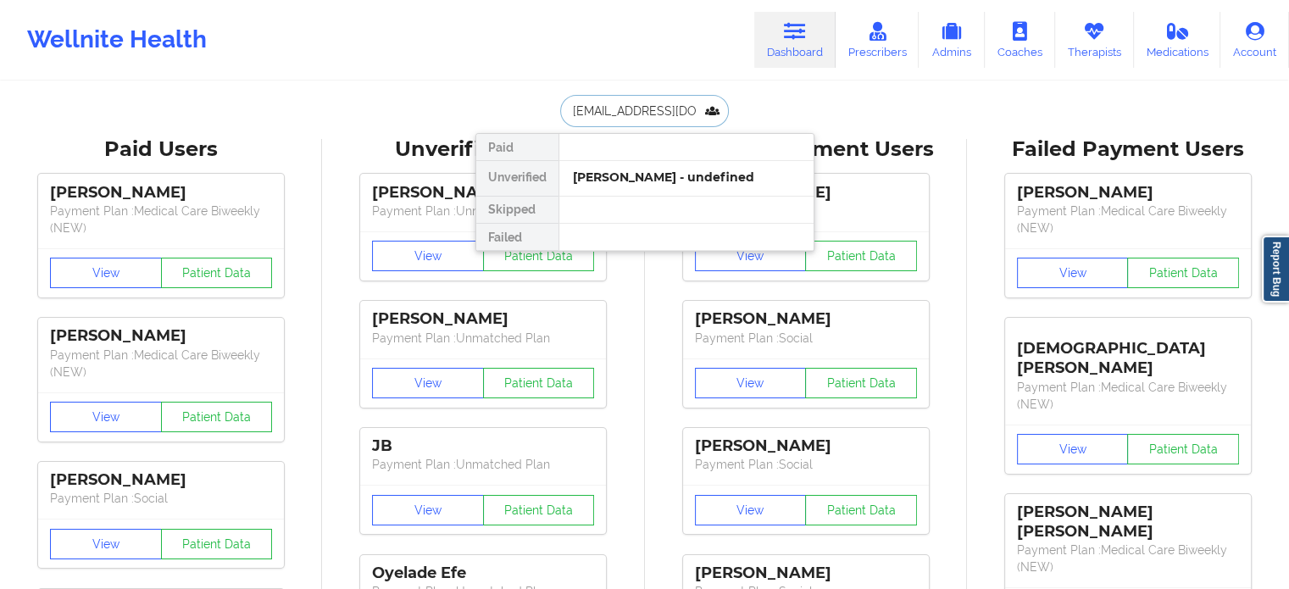
scroll to position [0, 20]
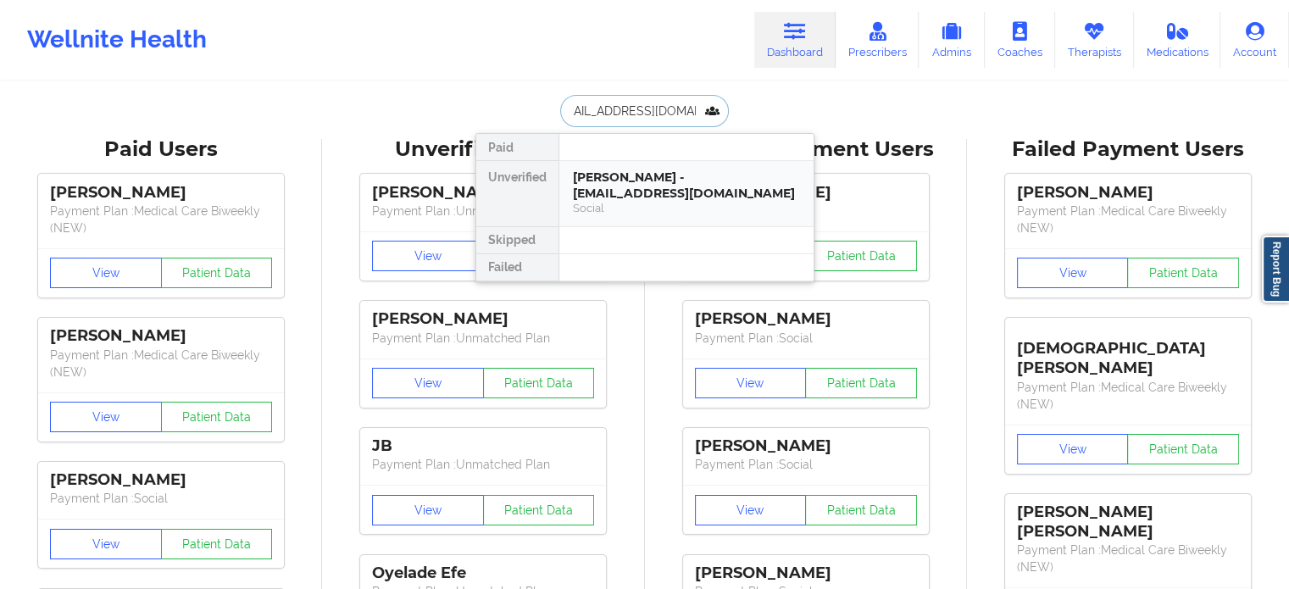
click at [575, 170] on div "[PERSON_NAME] - [EMAIL_ADDRESS][DOMAIN_NAME]" at bounding box center [686, 185] width 227 height 31
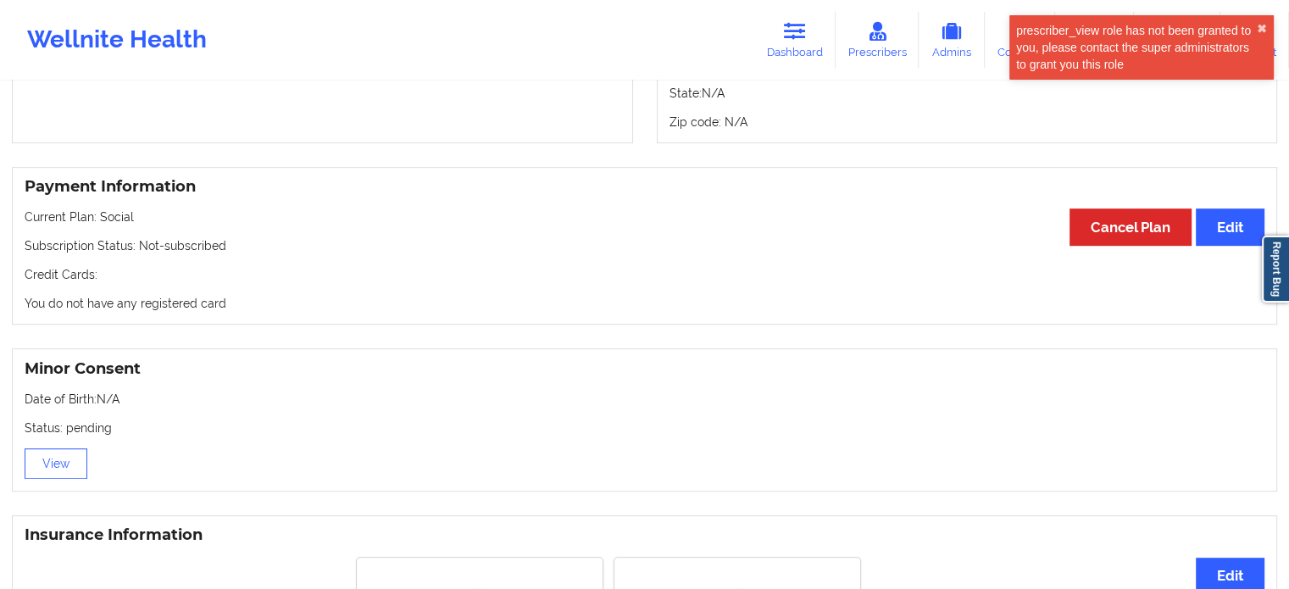
scroll to position [678, 0]
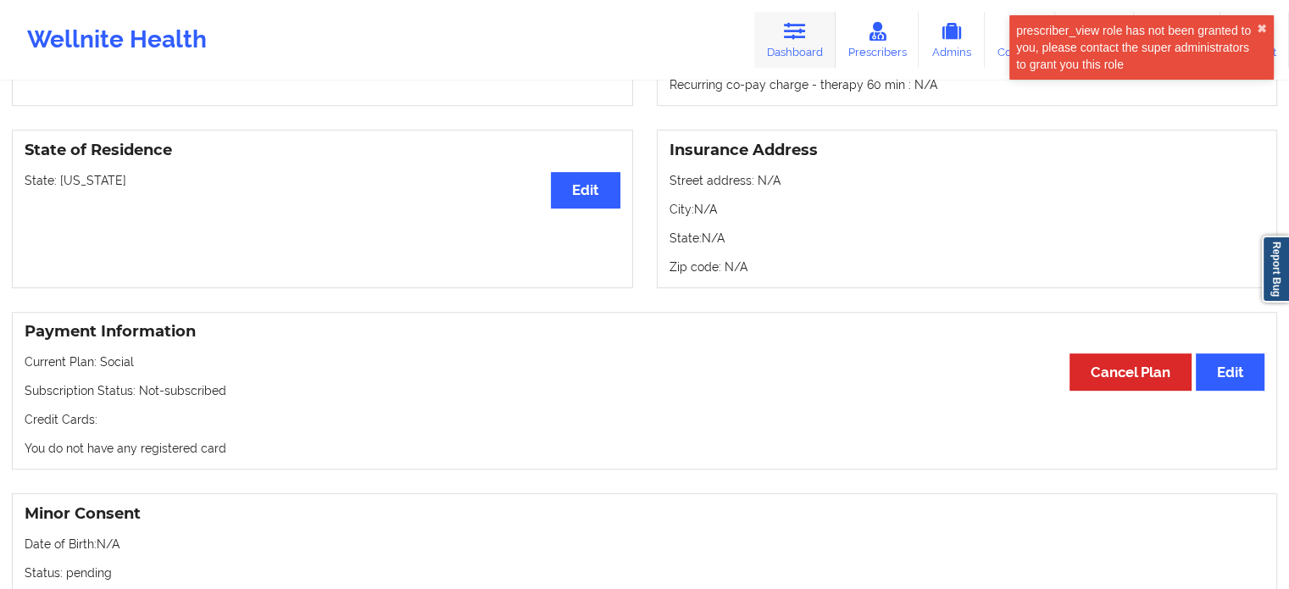
click at [793, 33] on icon at bounding box center [795, 31] width 22 height 19
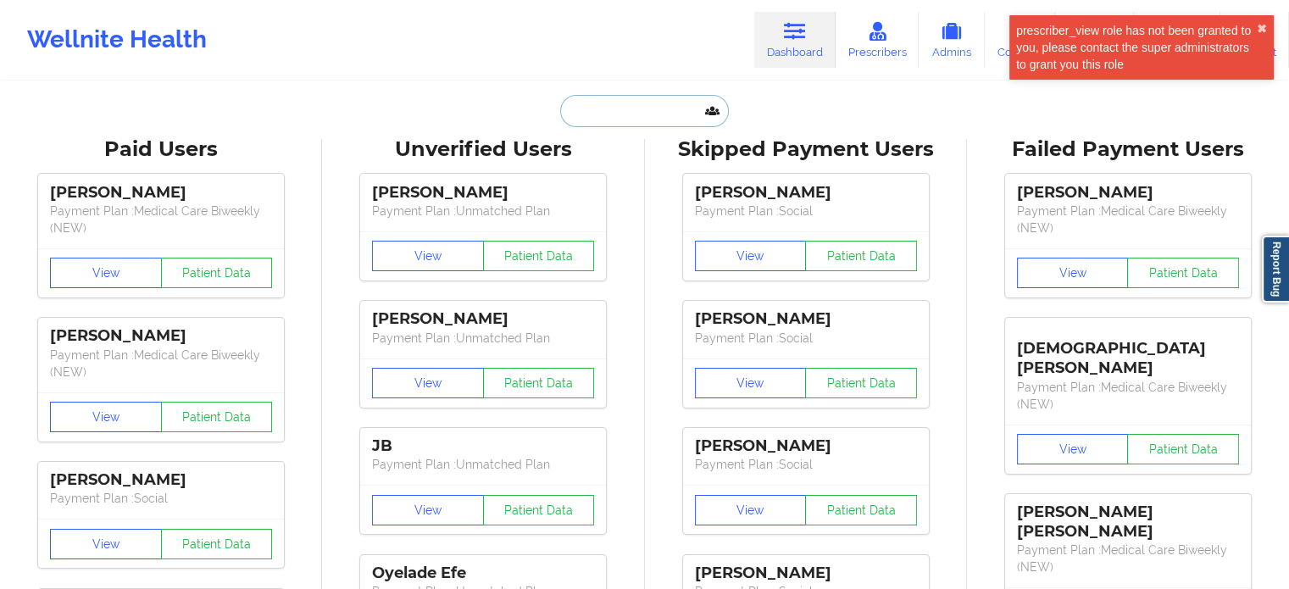
click at [620, 118] on input "text" at bounding box center [644, 111] width 168 height 32
paste input "[EMAIL_ADDRESS][DOMAIN_NAME]"
type input "[EMAIL_ADDRESS][DOMAIN_NAME]"
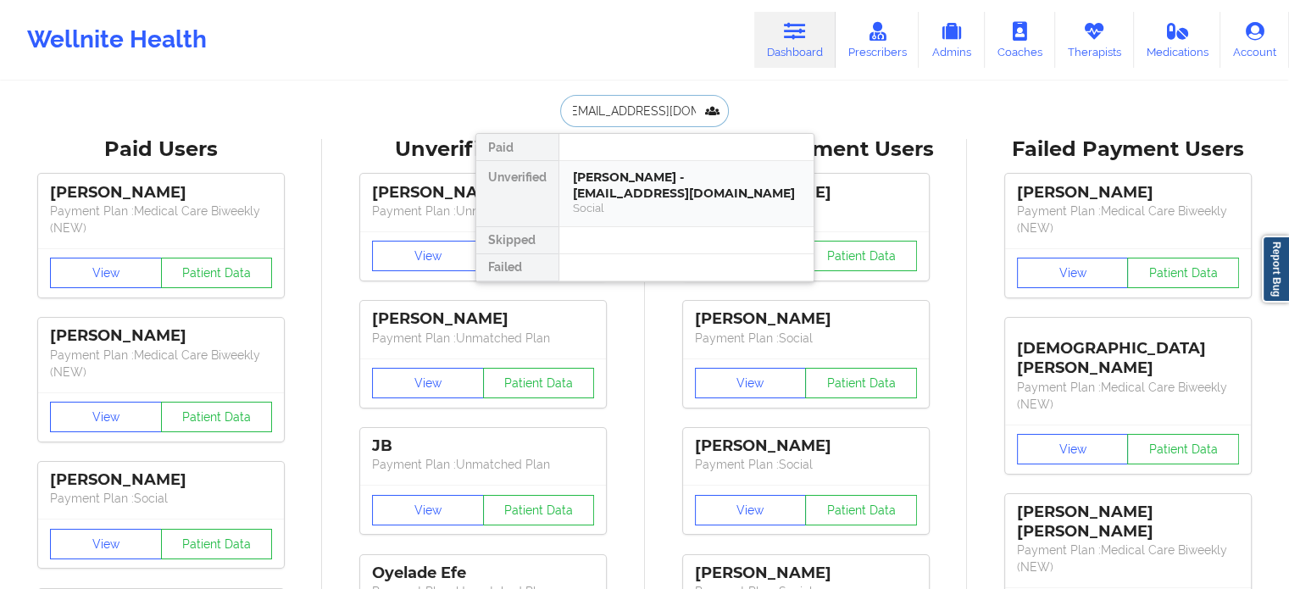
click at [654, 184] on div "[PERSON_NAME] - [EMAIL_ADDRESS][DOMAIN_NAME]" at bounding box center [686, 185] width 227 height 31
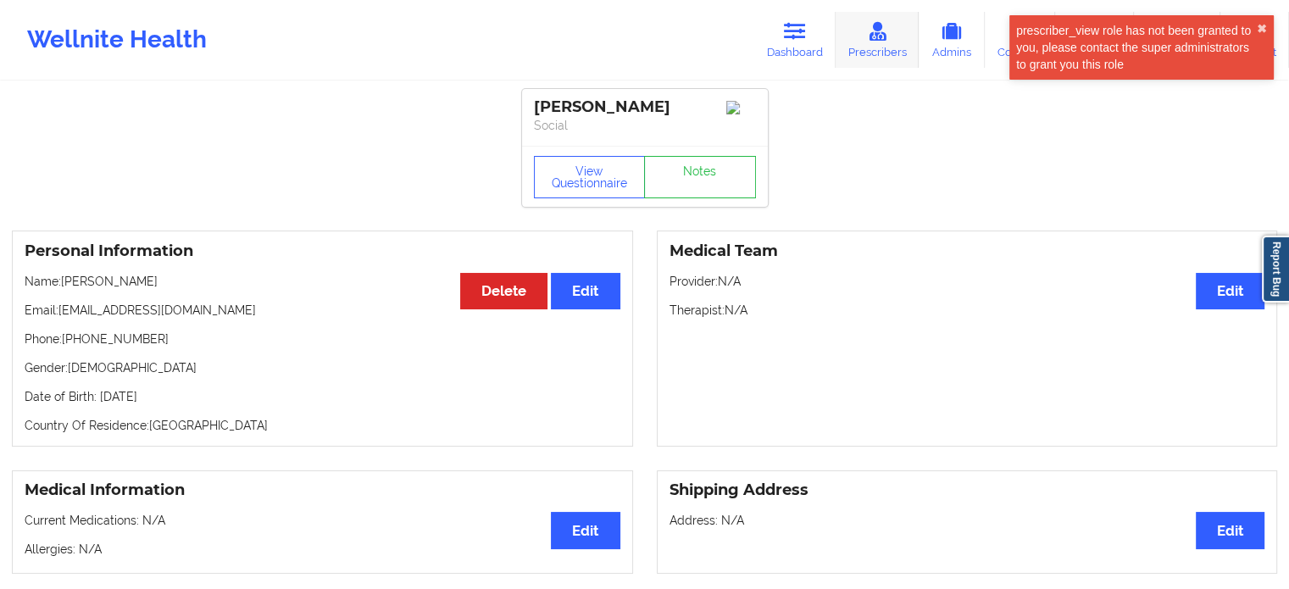
click at [803, 40] on icon at bounding box center [795, 31] width 22 height 19
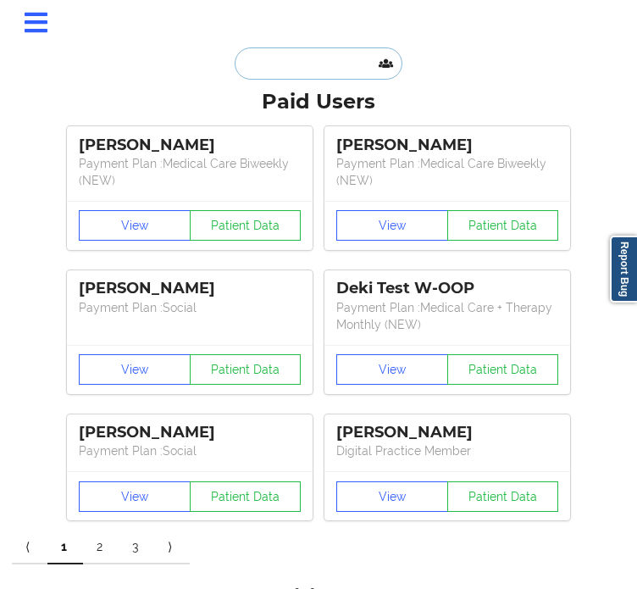
click at [290, 80] on input "text" at bounding box center [319, 63] width 168 height 32
paste input "[EMAIL_ADDRESS][DOMAIN_NAME]"
type input "[EMAIL_ADDRESS][DOMAIN_NAME]"
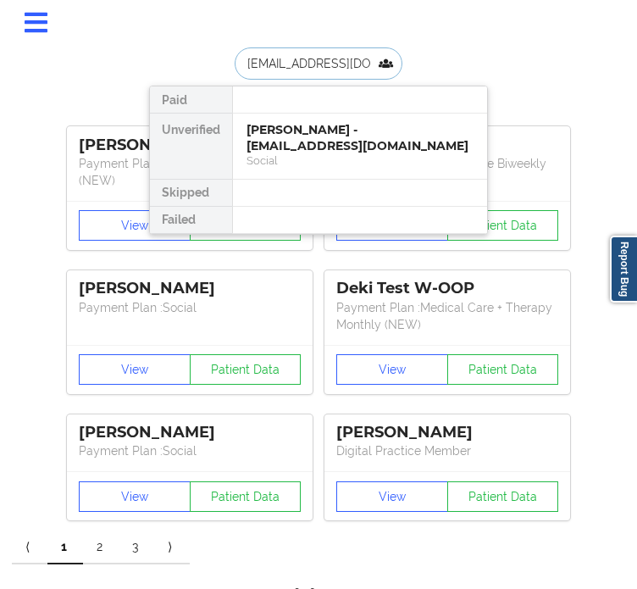
scroll to position [0, 20]
click at [339, 153] on div "[PERSON_NAME] - [EMAIL_ADDRESS][DOMAIN_NAME]" at bounding box center [360, 137] width 227 height 31
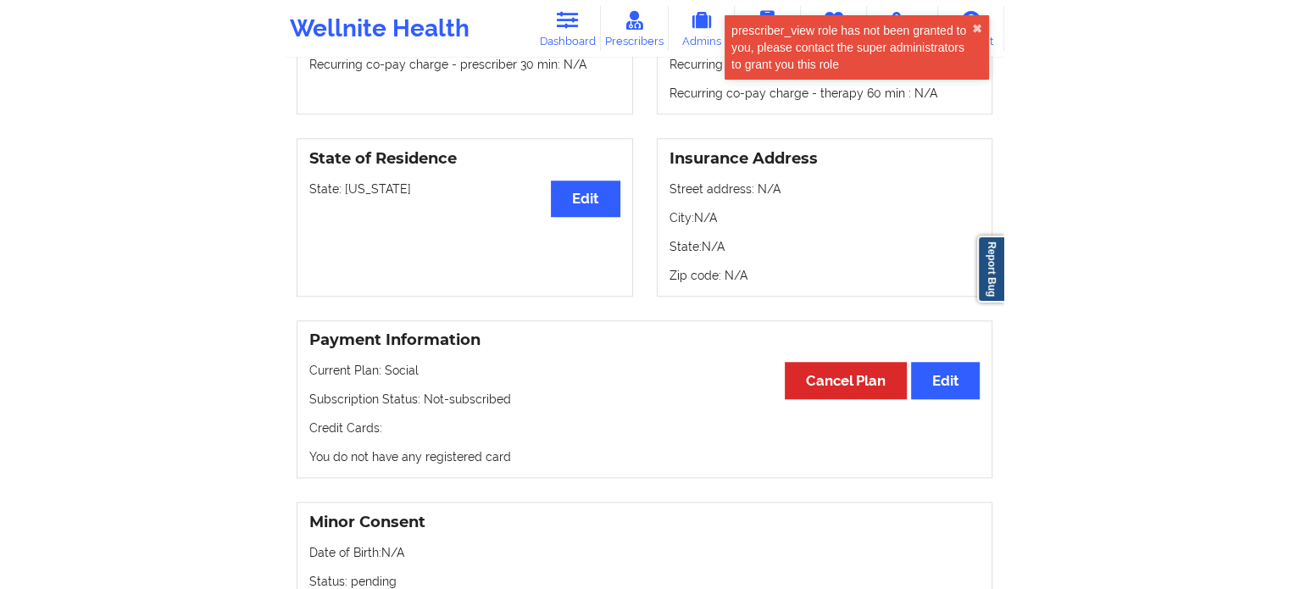
scroll to position [878, 0]
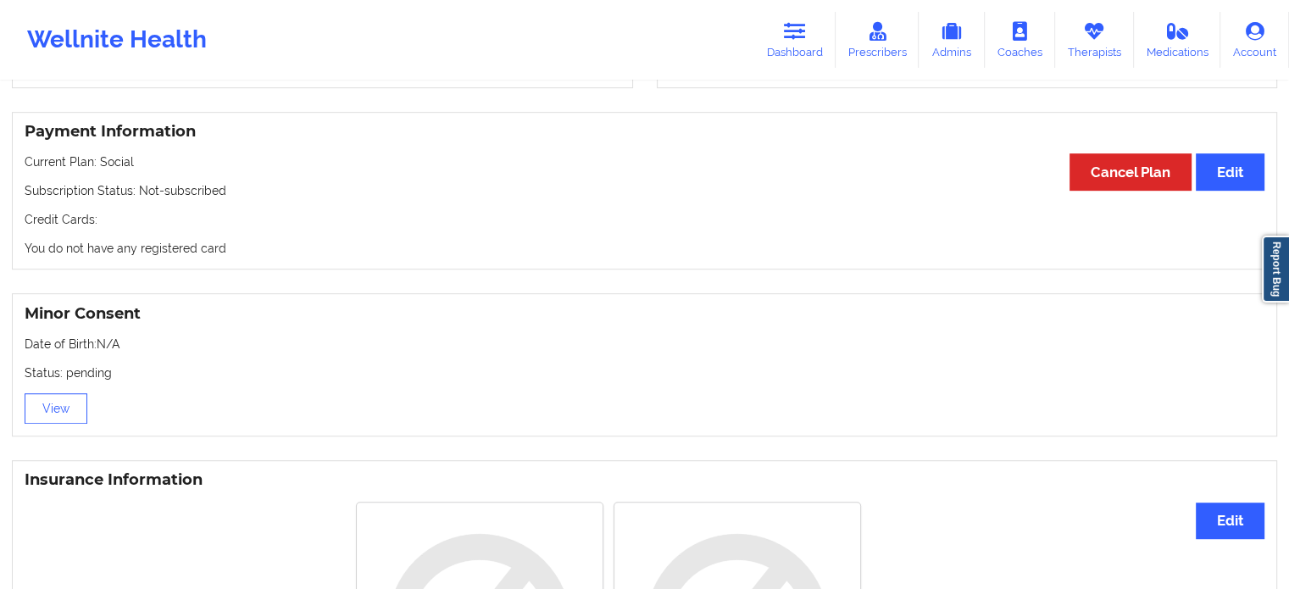
click at [803, 33] on icon at bounding box center [795, 31] width 22 height 19
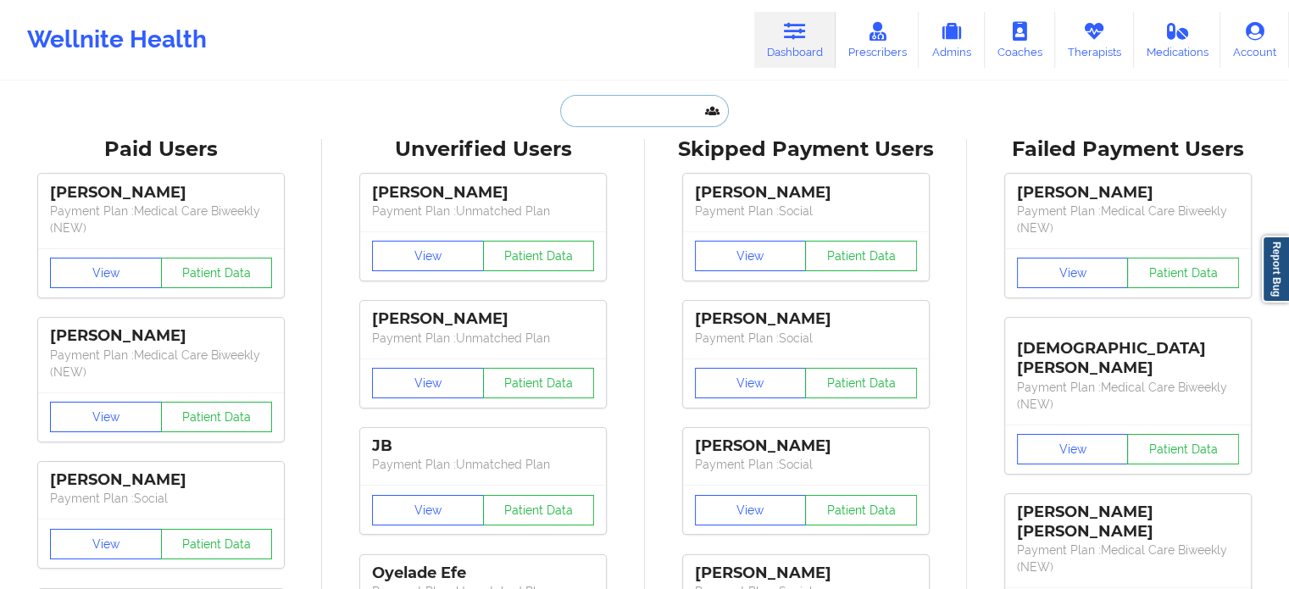
click at [637, 119] on input "text" at bounding box center [644, 111] width 168 height 32
paste input "[EMAIL_ADDRESS][DOMAIN_NAME]"
type input "[EMAIL_ADDRESS][DOMAIN_NAME]"
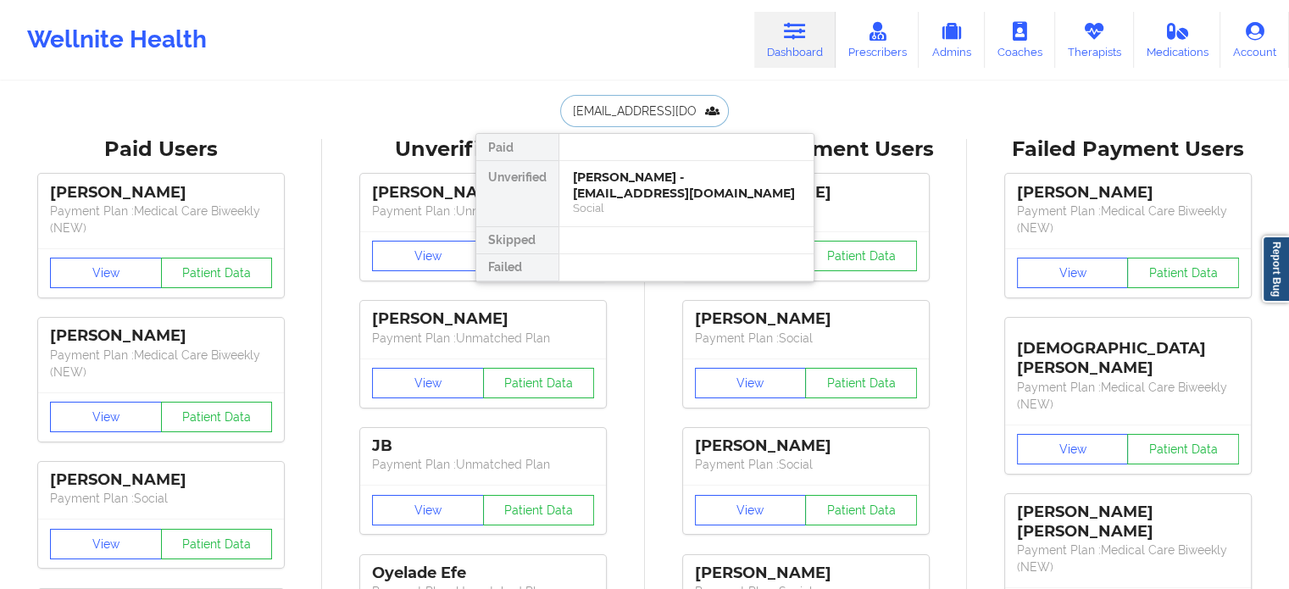
scroll to position [0, 20]
click at [661, 192] on div "[PERSON_NAME] - [EMAIL_ADDRESS][DOMAIN_NAME]" at bounding box center [686, 185] width 227 height 31
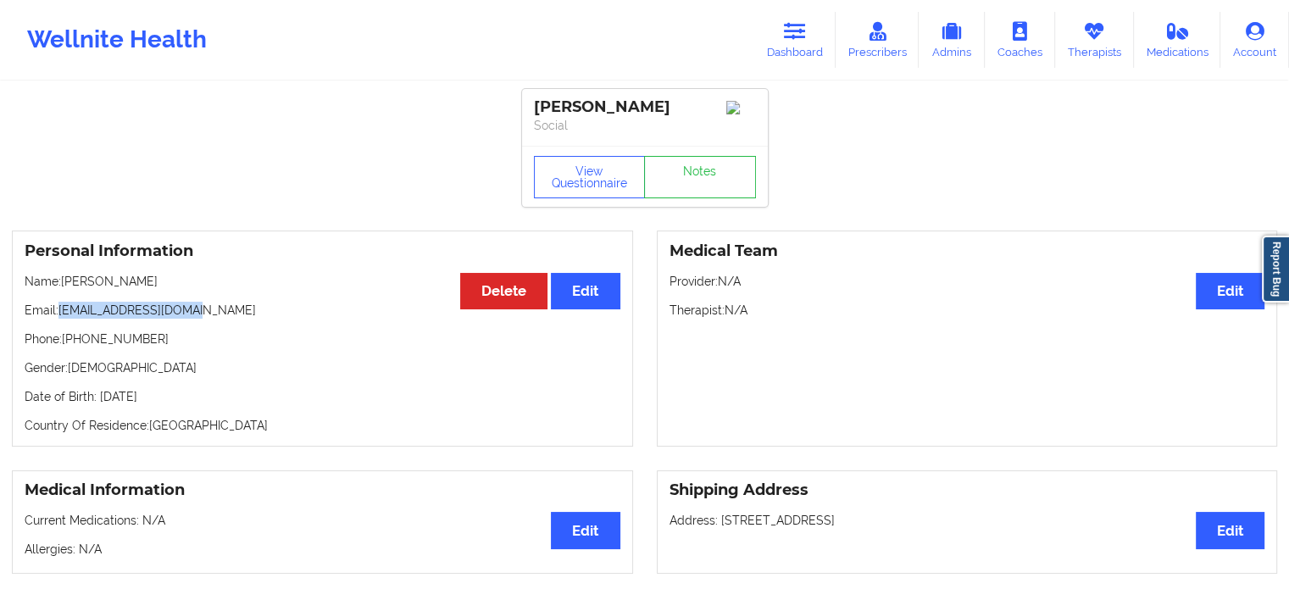
drag, startPoint x: 193, startPoint y: 315, endPoint x: 61, endPoint y: 314, distance: 132.2
click at [61, 312] on p "Email: [EMAIL_ADDRESS][DOMAIN_NAME]" at bounding box center [323, 310] width 596 height 17
copy p "[EMAIL_ADDRESS][DOMAIN_NAME]"
drag, startPoint x: 808, startPoint y: 26, endPoint x: 753, endPoint y: 48, distance: 59.3
click at [806, 26] on icon at bounding box center [795, 31] width 22 height 19
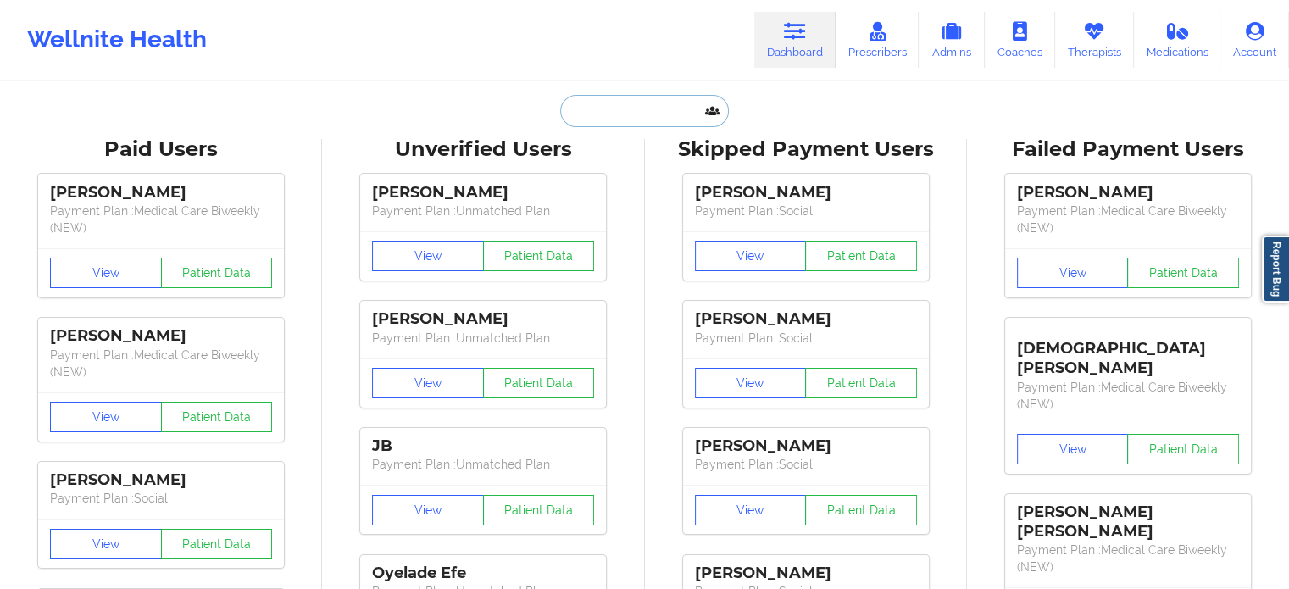
click at [614, 105] on input "text" at bounding box center [644, 111] width 168 height 32
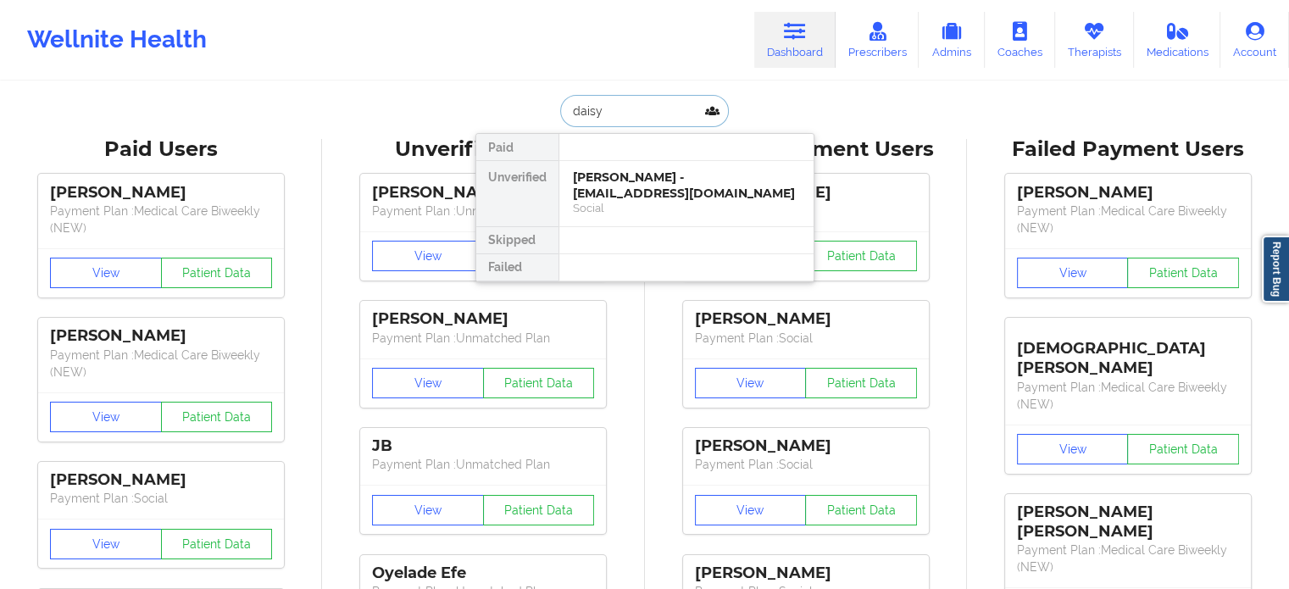
type input "daisy"
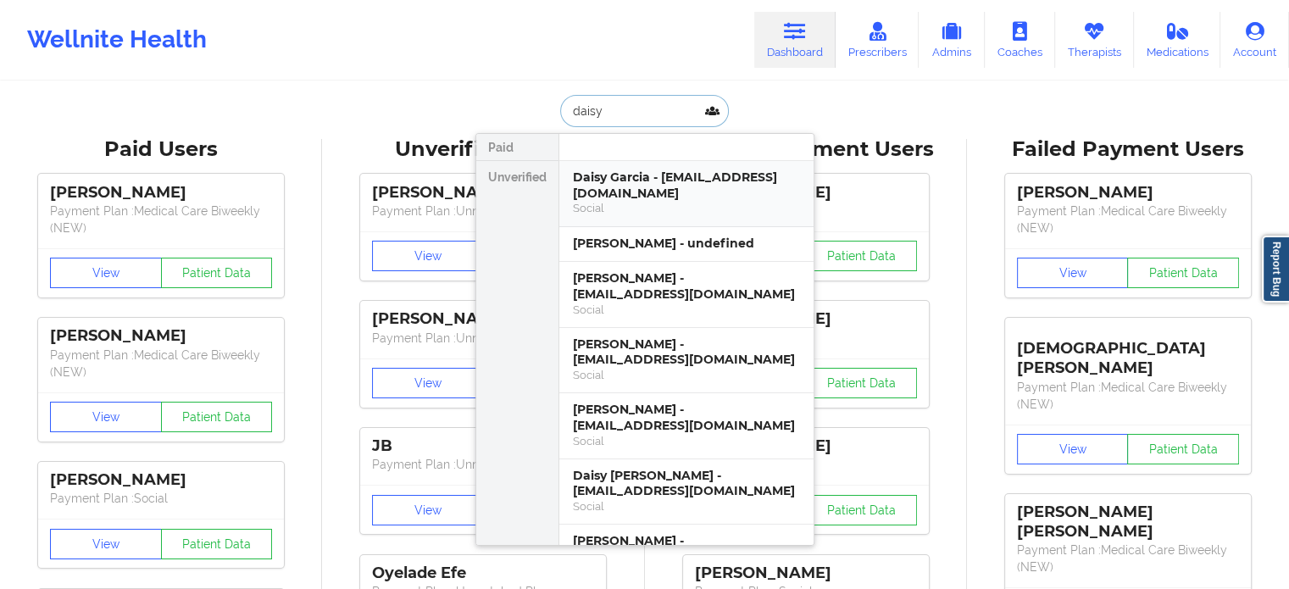
click at [667, 199] on div "Daisy Garcia - [EMAIL_ADDRESS][DOMAIN_NAME]" at bounding box center [686, 185] width 227 height 31
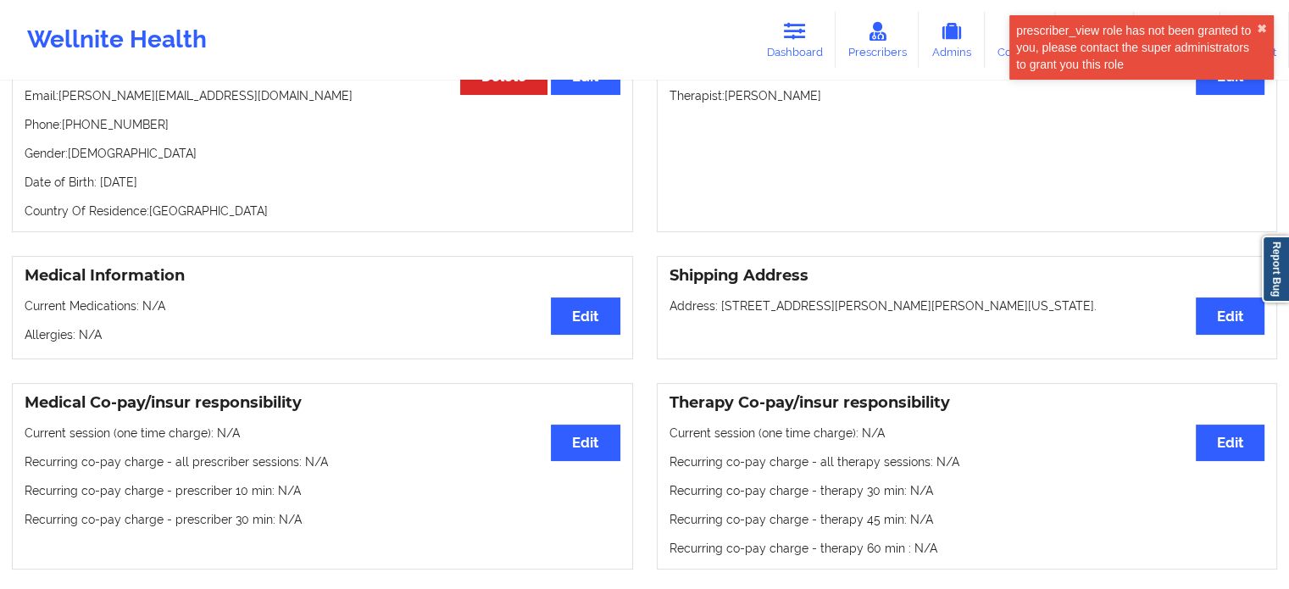
scroll to position [45, 0]
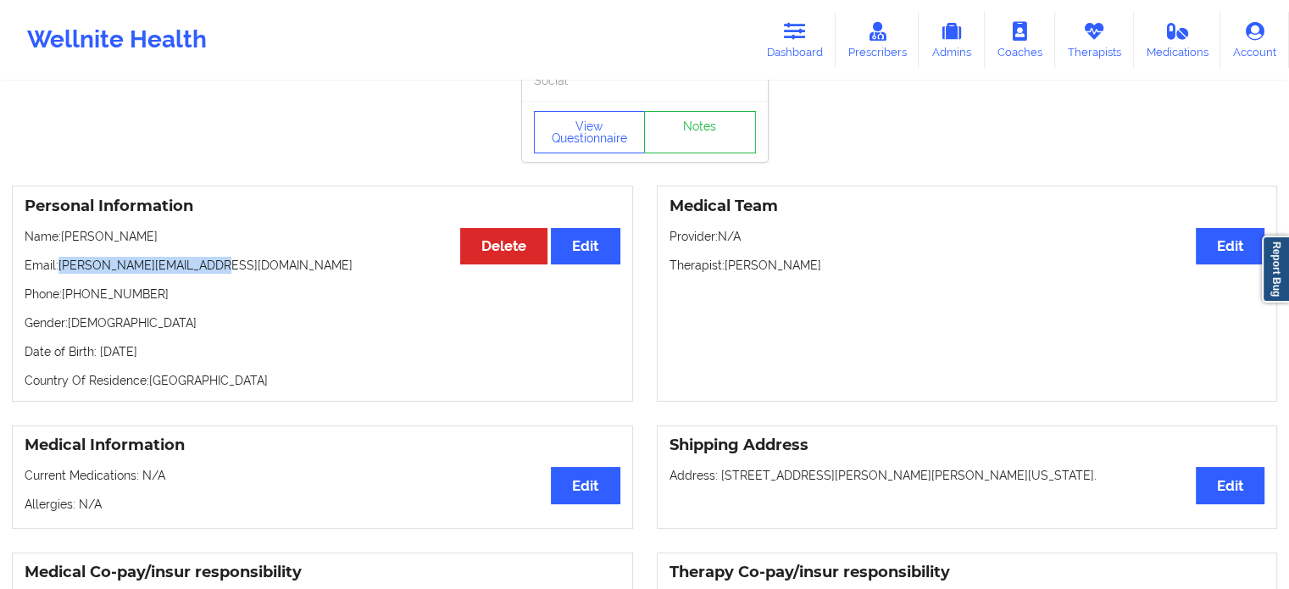
drag, startPoint x: 130, startPoint y: 274, endPoint x: 62, endPoint y: 270, distance: 67.9
click at [62, 270] on p "Email: [PERSON_NAME][EMAIL_ADDRESS][DOMAIN_NAME]" at bounding box center [323, 265] width 596 height 17
copy p "[PERSON_NAME][EMAIL_ADDRESS][DOMAIN_NAME]"
click at [800, 48] on link "Dashboard" at bounding box center [794, 40] width 81 height 56
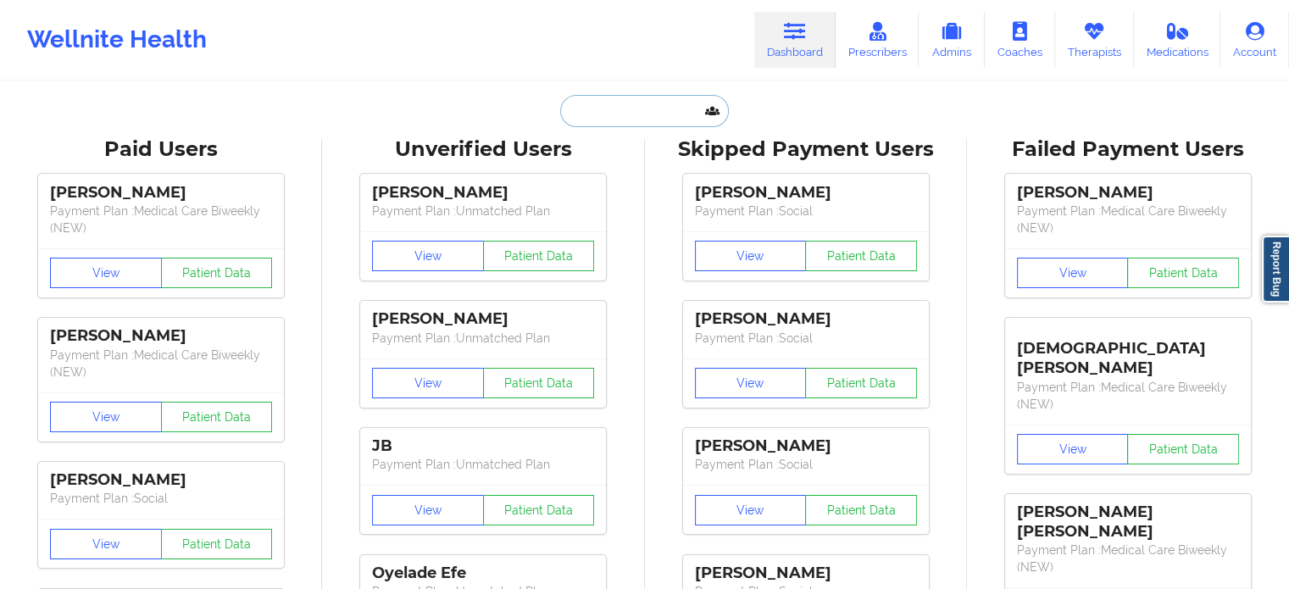
click at [646, 121] on input "text" at bounding box center [644, 111] width 168 height 32
paste input "[PERSON_NAME][EMAIL_ADDRESS][DOMAIN_NAME]"
type input "[PERSON_NAME][EMAIL_ADDRESS][DOMAIN_NAME]"
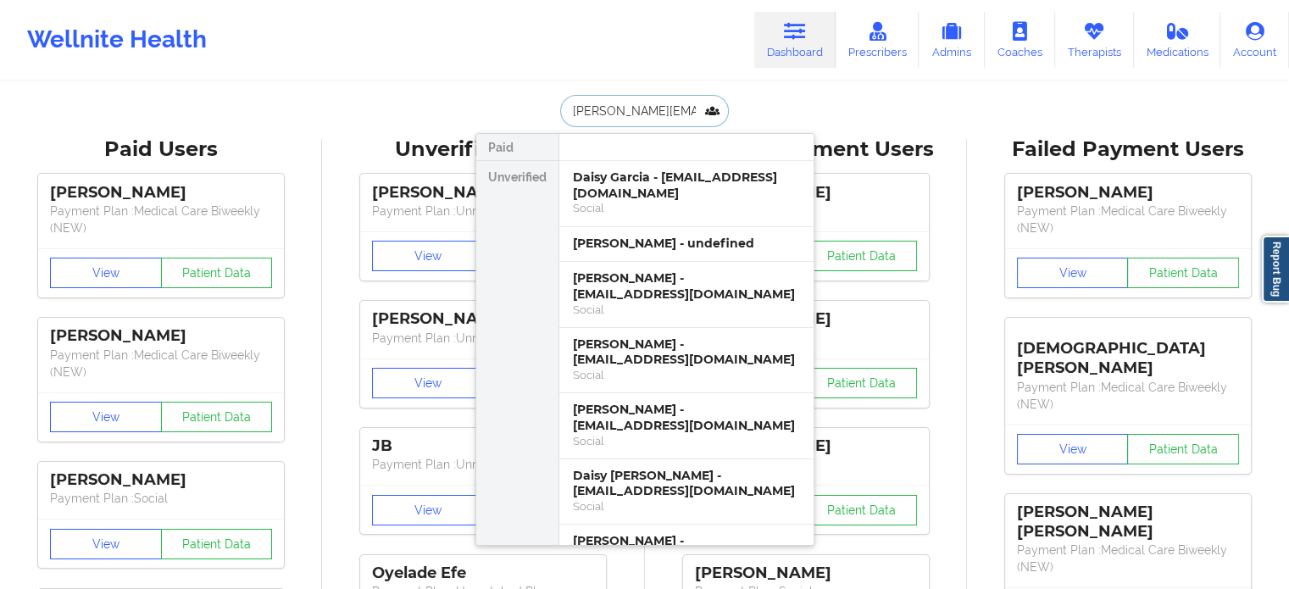
scroll to position [0, 36]
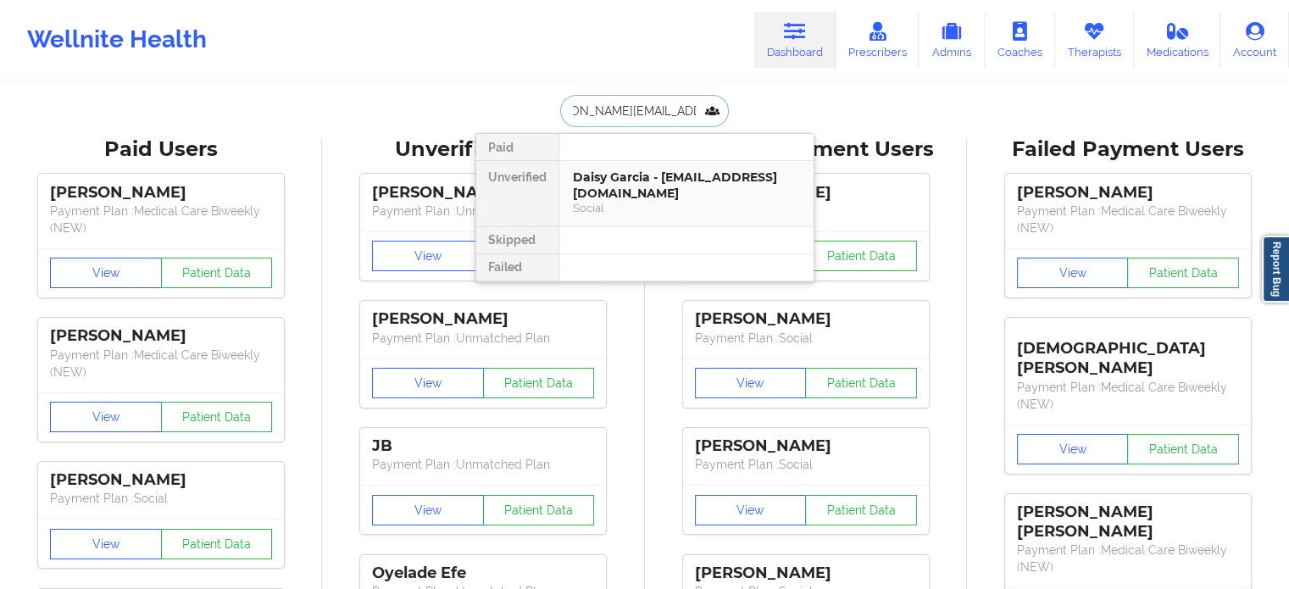
click at [676, 196] on div "Daisy Garcia - [EMAIL_ADDRESS][DOMAIN_NAME]" at bounding box center [686, 185] width 227 height 31
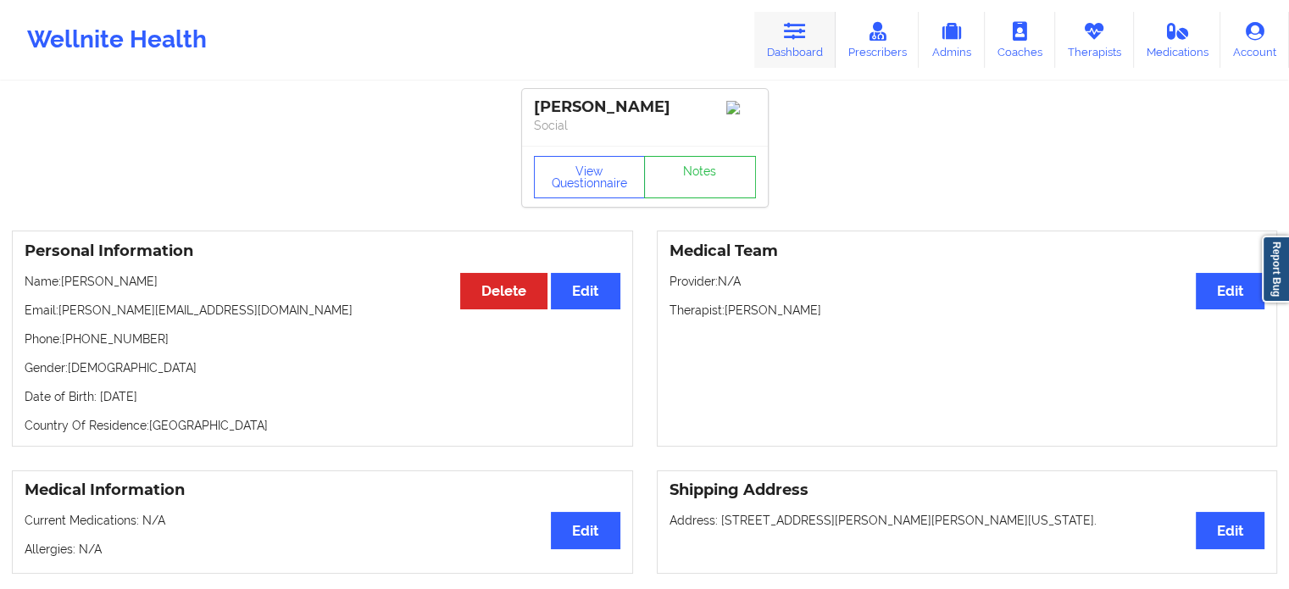
click at [787, 30] on icon at bounding box center [795, 31] width 22 height 19
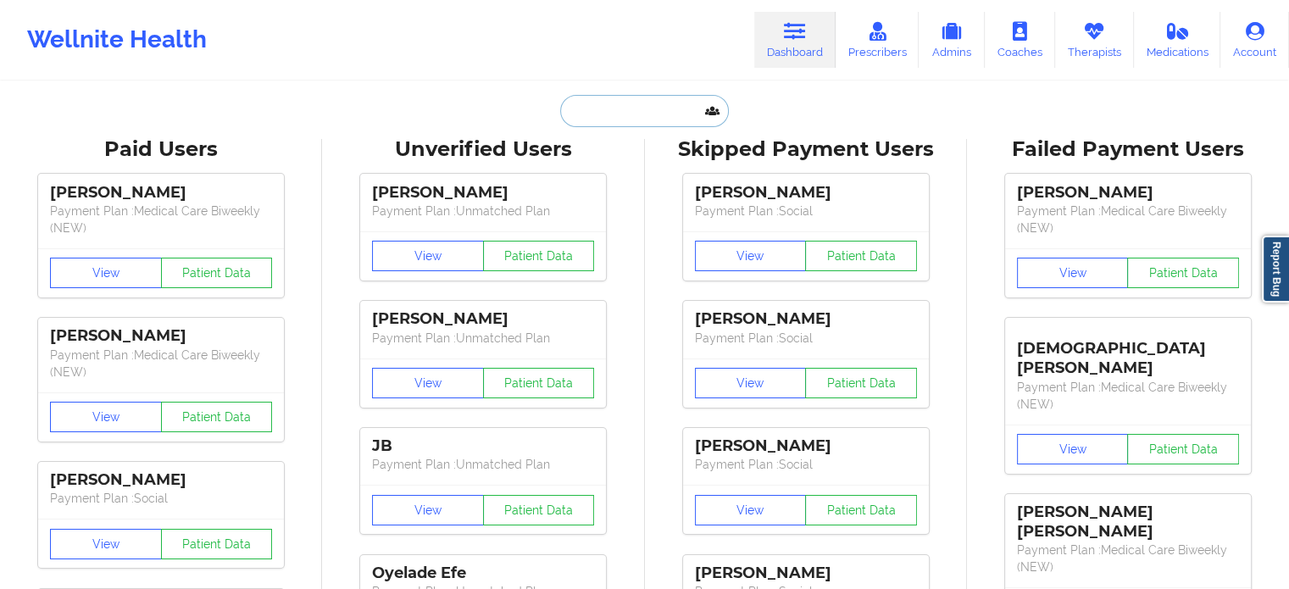
click at [678, 103] on input "text" at bounding box center [644, 111] width 168 height 32
paste input "[EMAIL_ADDRESS][DOMAIN_NAME]"
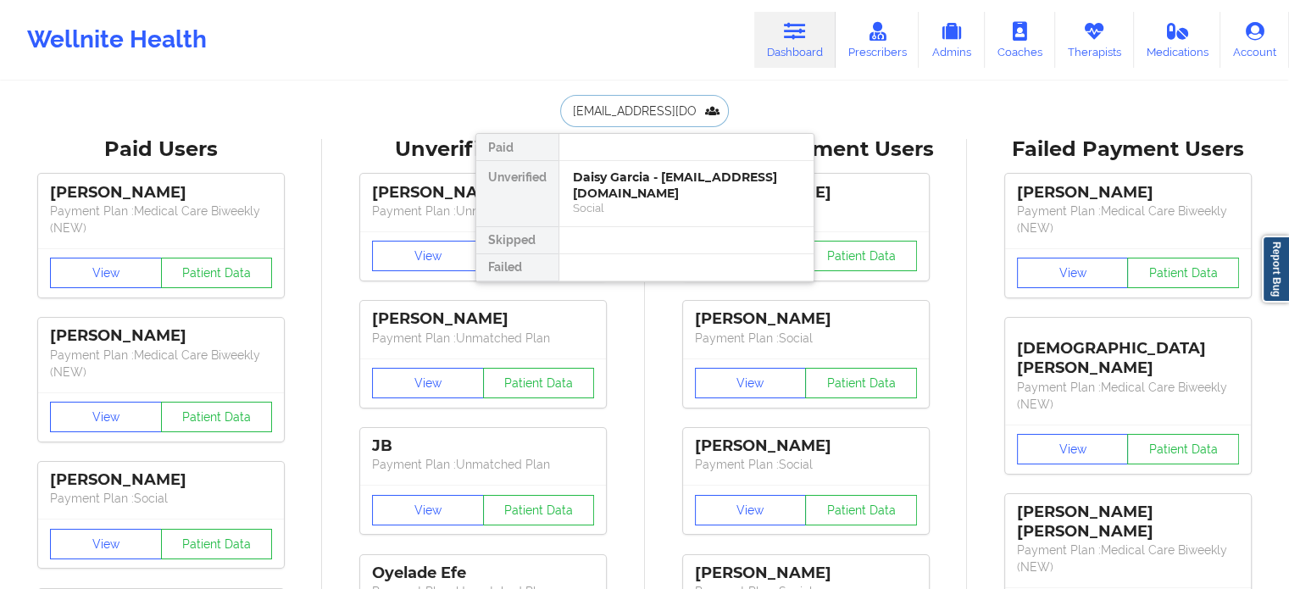
type input "[EMAIL_ADDRESS][DOMAIN_NAME]"
click at [669, 195] on div "[PERSON_NAME] - [PERSON_NAME][EMAIL_ADDRESS][DOMAIN_NAME]" at bounding box center [686, 185] width 227 height 31
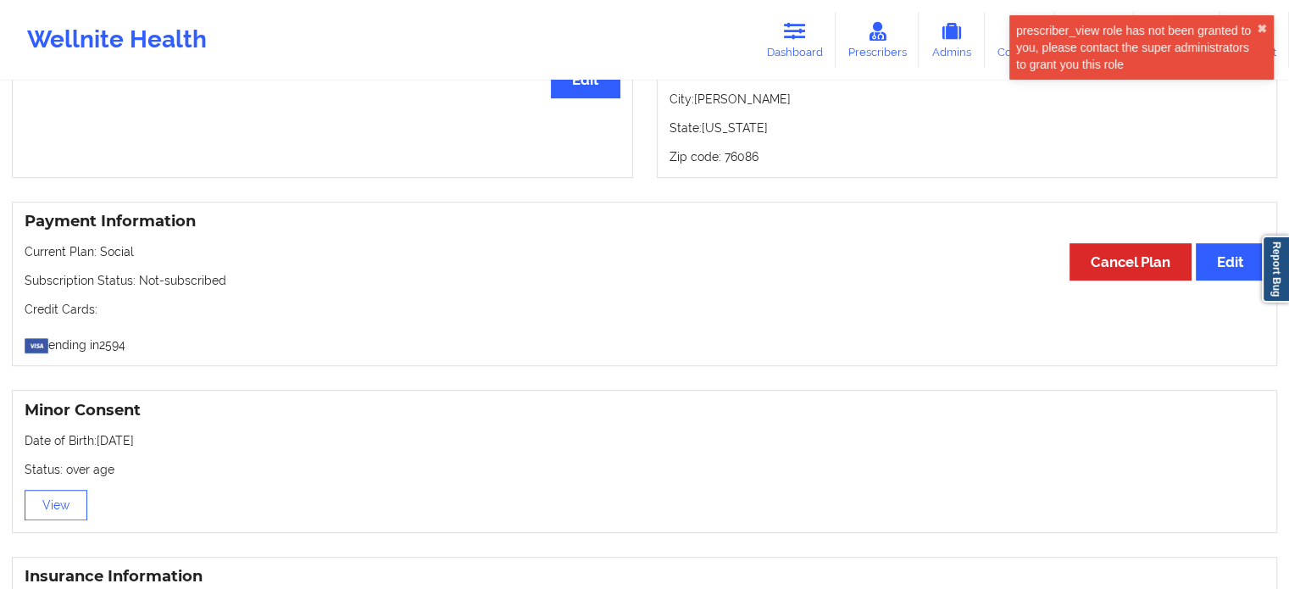
scroll to position [638, 0]
